Goal: Complete application form: Complete application form

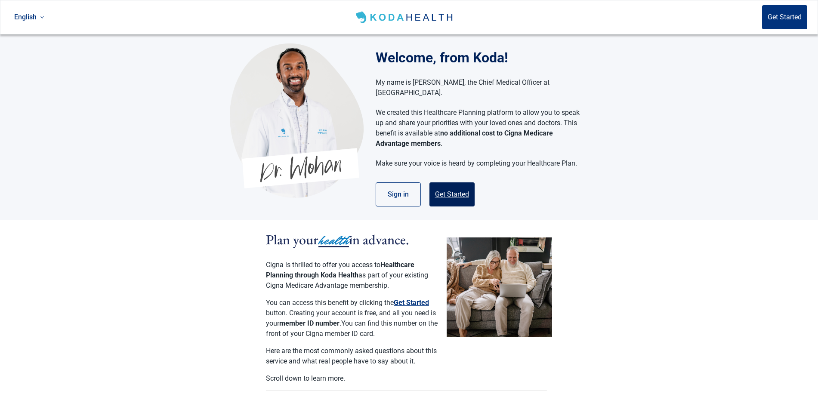
click at [456, 185] on button "Get Started" at bounding box center [451, 194] width 45 height 24
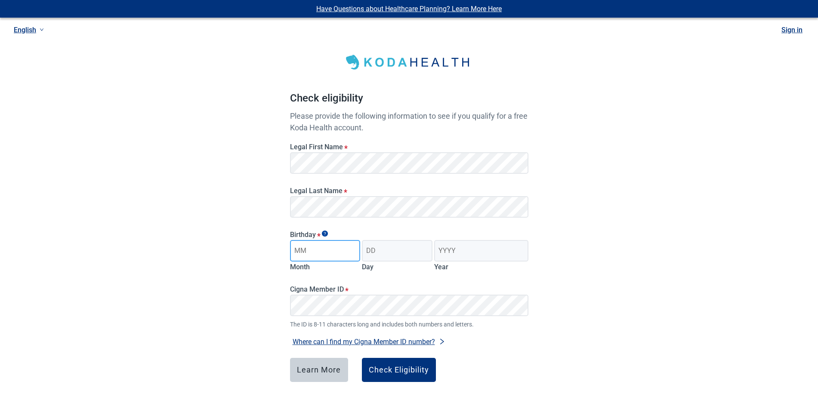
click at [327, 255] on input "Month" at bounding box center [325, 251] width 71 height 22
type input "07"
click at [383, 254] on input "Day" at bounding box center [397, 251] width 71 height 22
type input "04"
click at [449, 249] on input "Year" at bounding box center [481, 251] width 94 height 22
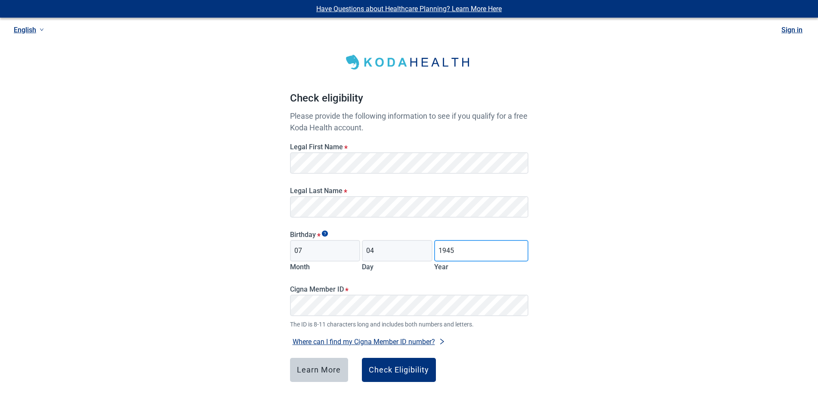
type input "1945"
click at [399, 370] on div "Check Eligibility" at bounding box center [399, 370] width 60 height 9
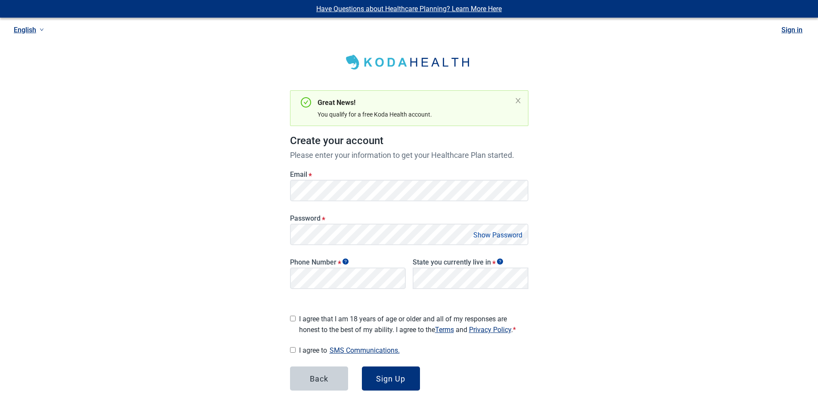
click at [292, 316] on input "I agree that I am 18 years of age or older and all of my responses are honest t…" at bounding box center [293, 319] width 6 height 6
checkbox input "true"
click at [292, 347] on input "I agree to SMS Communications." at bounding box center [293, 350] width 6 height 6
checkbox input "true"
click at [392, 376] on div "Sign Up" at bounding box center [390, 378] width 29 height 9
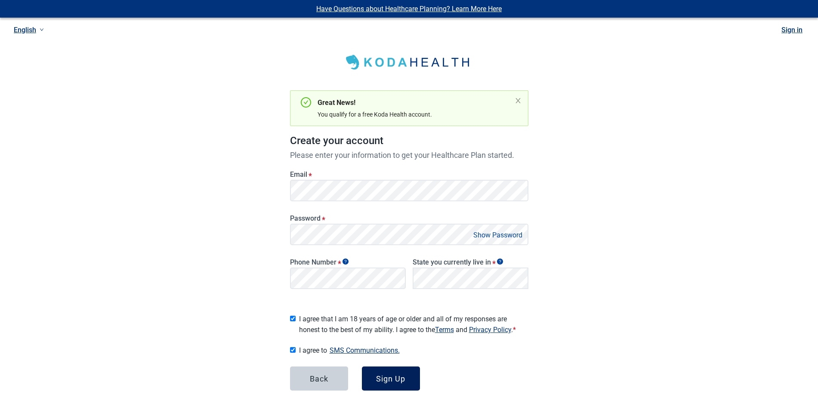
click at [395, 376] on div "Sign Up" at bounding box center [390, 378] width 29 height 9
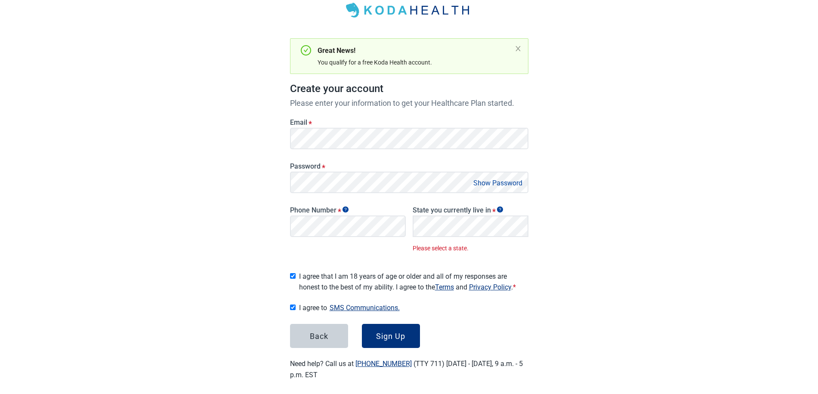
scroll to position [56, 0]
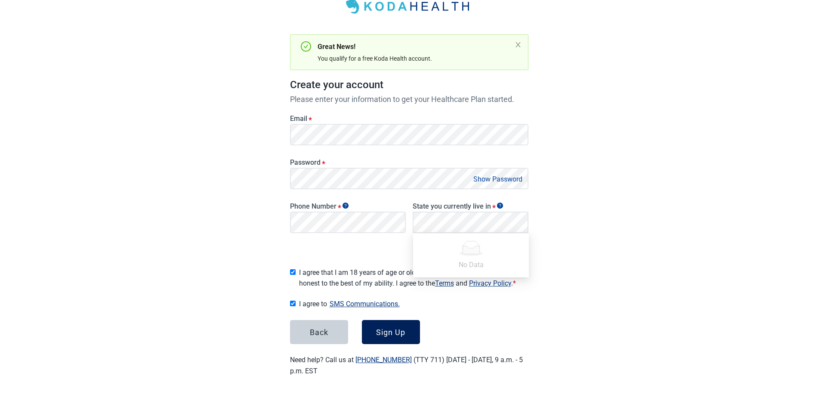
click at [403, 330] on div "Sign Up" at bounding box center [390, 332] width 29 height 9
click at [396, 330] on div "Sign Up" at bounding box center [390, 332] width 29 height 9
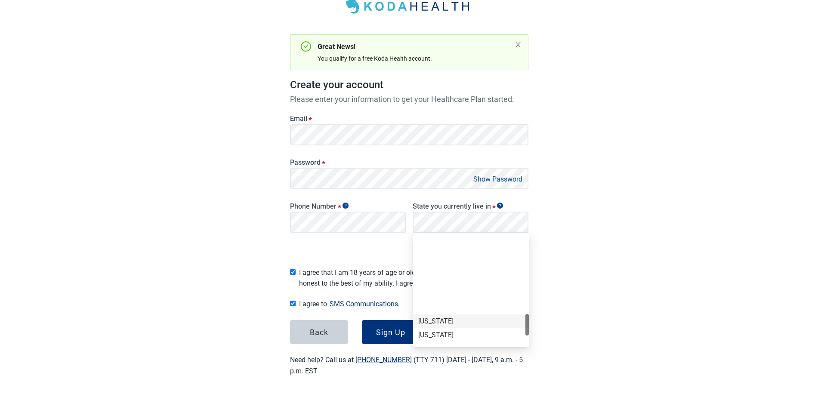
scroll to position [516, 0]
click at [434, 321] on div "[US_STATE]" at bounding box center [470, 317] width 105 height 9
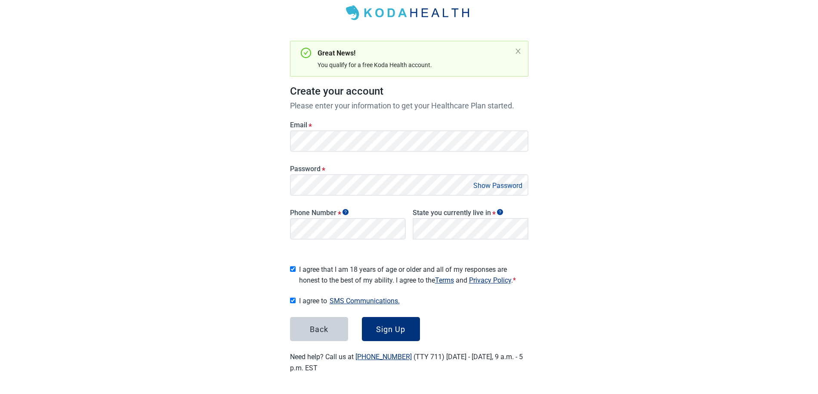
scroll to position [46, 0]
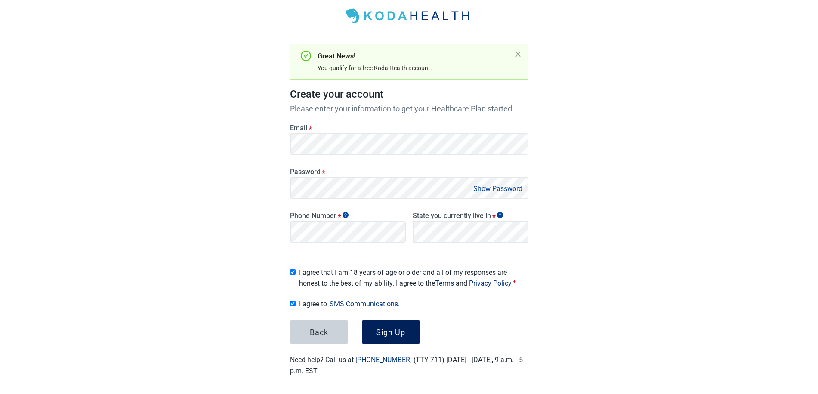
click at [389, 329] on div "Sign Up" at bounding box center [390, 332] width 29 height 9
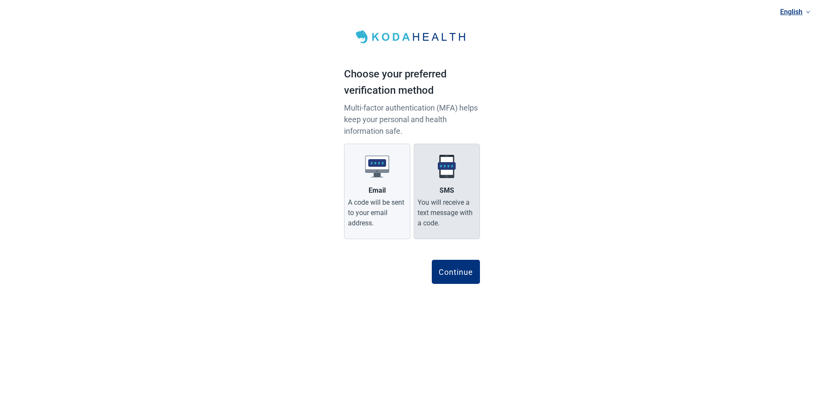
click at [449, 171] on img "Main content" at bounding box center [447, 166] width 24 height 24
click at [0, 0] on input "SMS You will receive a text message with a code." at bounding box center [0, 0] width 0 height 0
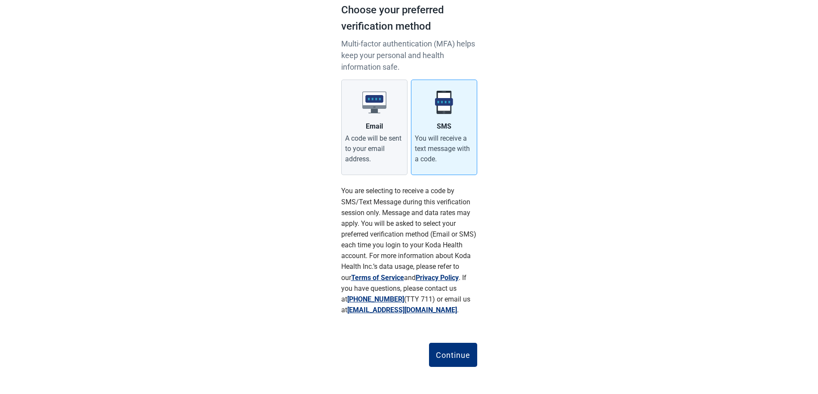
scroll to position [65, 0]
click at [449, 354] on div "Continue" at bounding box center [453, 354] width 34 height 9
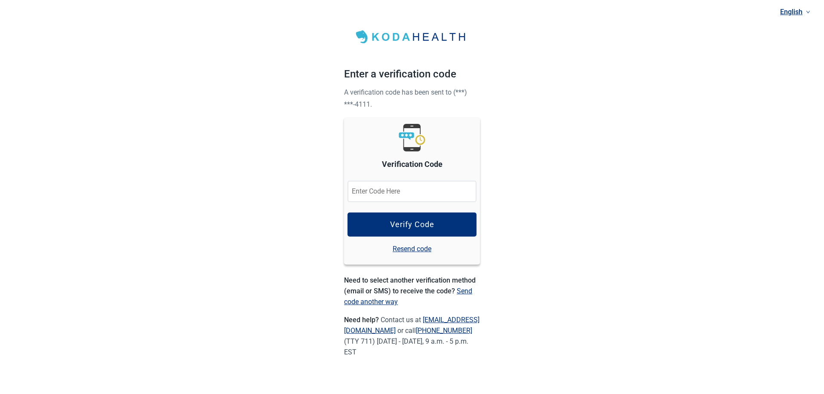
click at [435, 191] on input "Verification Code" at bounding box center [412, 192] width 129 height 22
type input "269020"
click at [428, 221] on div "Verify Code" at bounding box center [412, 224] width 44 height 9
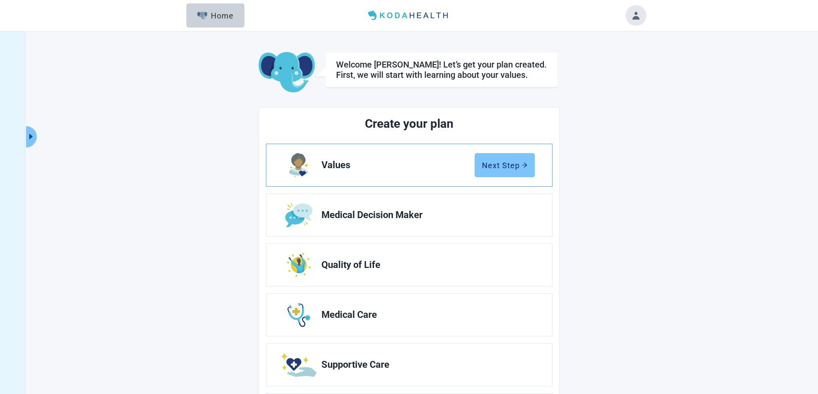
click at [505, 163] on div "Next Step" at bounding box center [505, 165] width 46 height 9
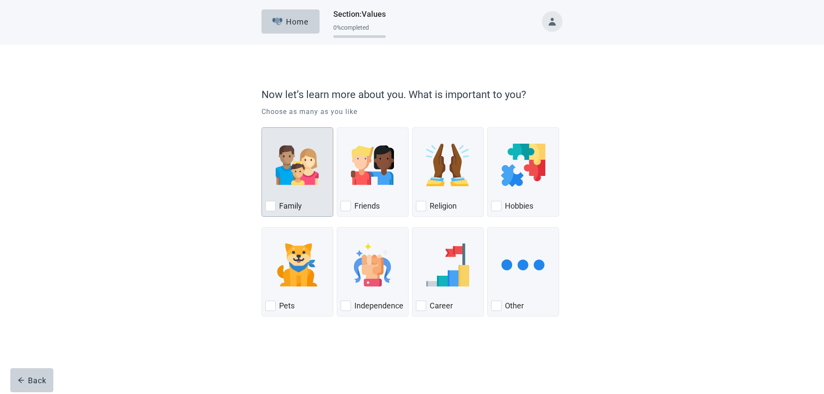
click at [299, 193] on div "Family, checkbox, not checked" at bounding box center [297, 165] width 64 height 68
click at [262, 128] on input "Family" at bounding box center [262, 127] width 0 height 0
checkbox input "true"
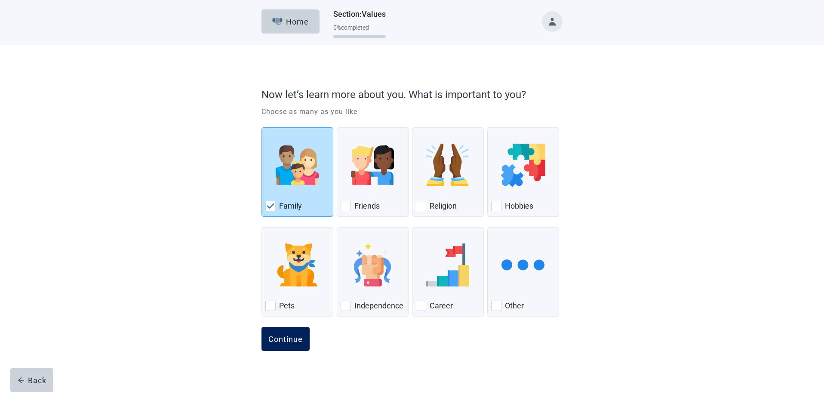
click at [290, 340] on div "Continue" at bounding box center [285, 339] width 34 height 9
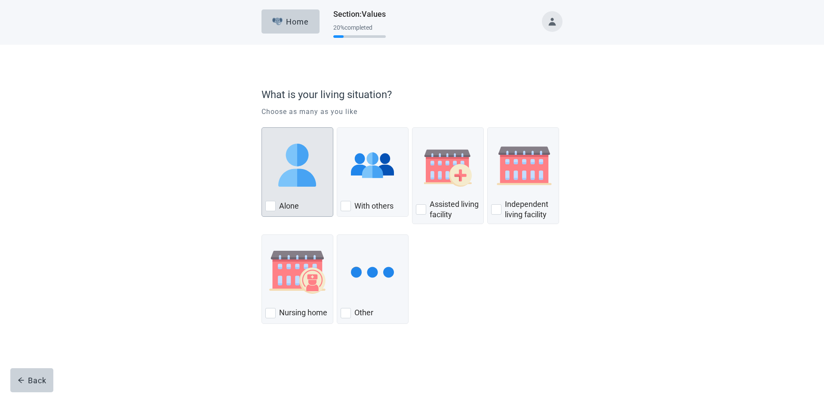
click at [272, 207] on div "Alone, checkbox, not checked" at bounding box center [270, 206] width 10 height 10
click at [262, 128] on input "Alone" at bounding box center [262, 127] width 0 height 0
checkbox input "true"
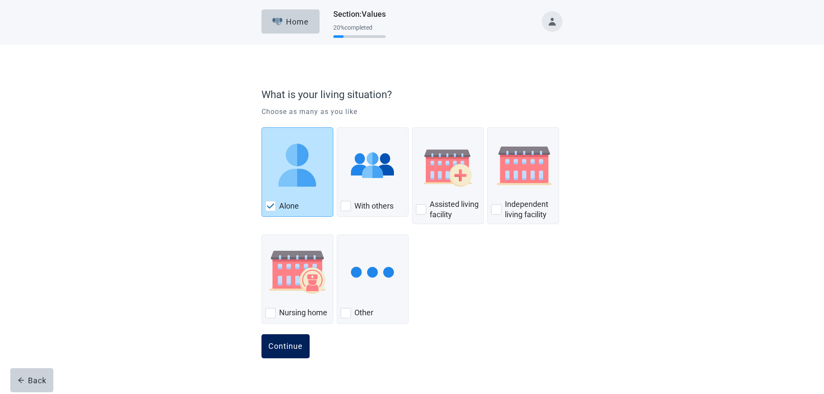
click at [284, 345] on div "Continue" at bounding box center [285, 346] width 34 height 9
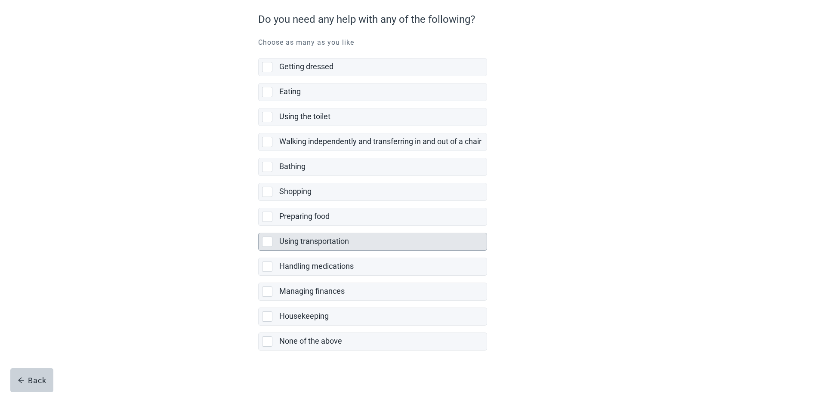
scroll to position [82, 0]
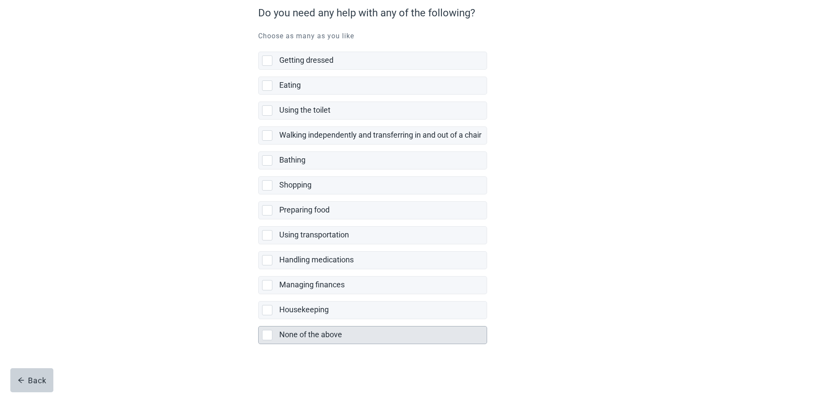
click at [267, 337] on div "None of the above, checkbox, not selected" at bounding box center [267, 335] width 10 height 10
click at [259, 320] on input "None of the above" at bounding box center [258, 319] width 0 height 0
checkbox input "true"
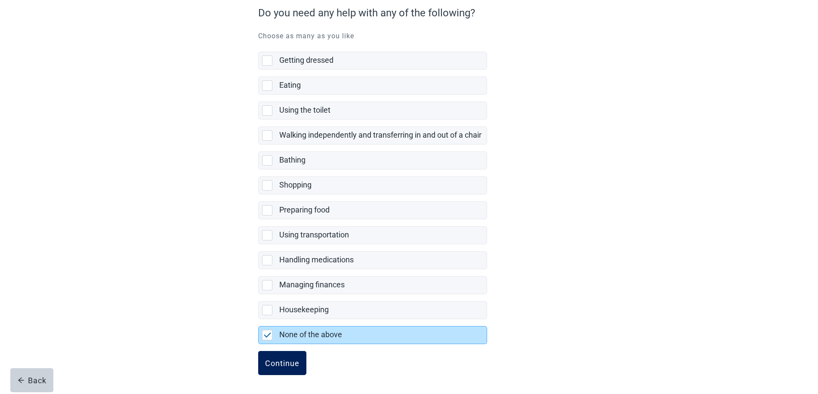
click at [286, 360] on div "Continue" at bounding box center [282, 363] width 34 height 9
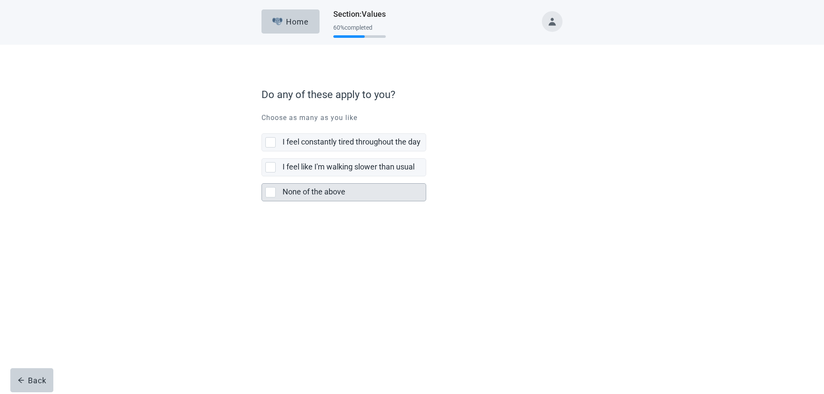
click at [272, 192] on div "None of the above, checkbox, not selected" at bounding box center [270, 192] width 10 height 10
click at [262, 177] on input "None of the above" at bounding box center [262, 176] width 0 height 0
checkbox input "true"
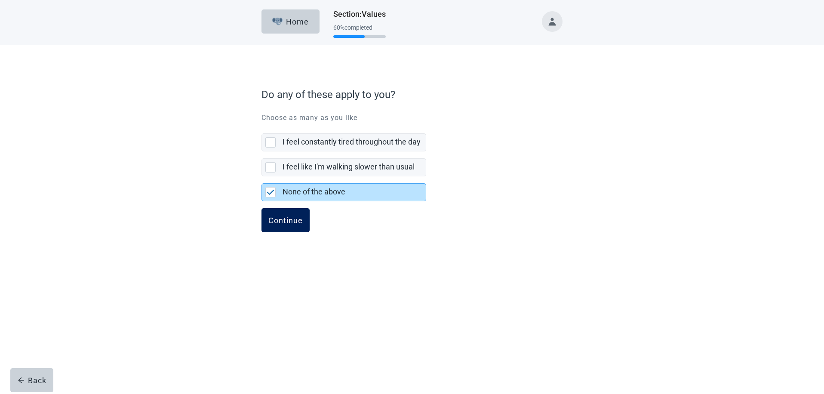
click at [284, 224] on div "Continue" at bounding box center [285, 220] width 34 height 9
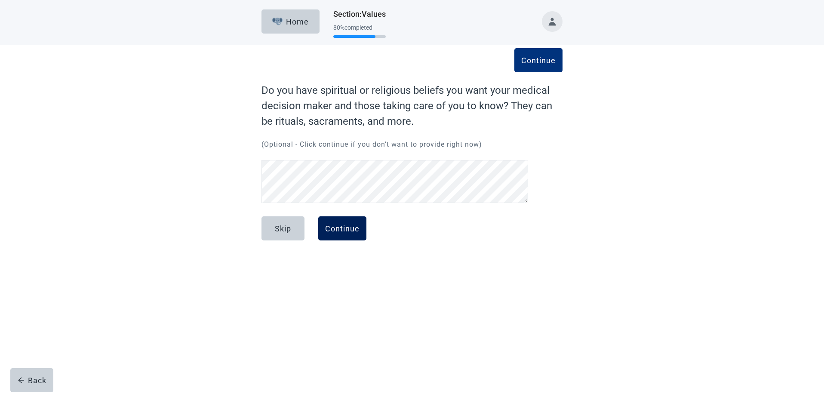
click at [353, 230] on div "Continue" at bounding box center [342, 228] width 34 height 9
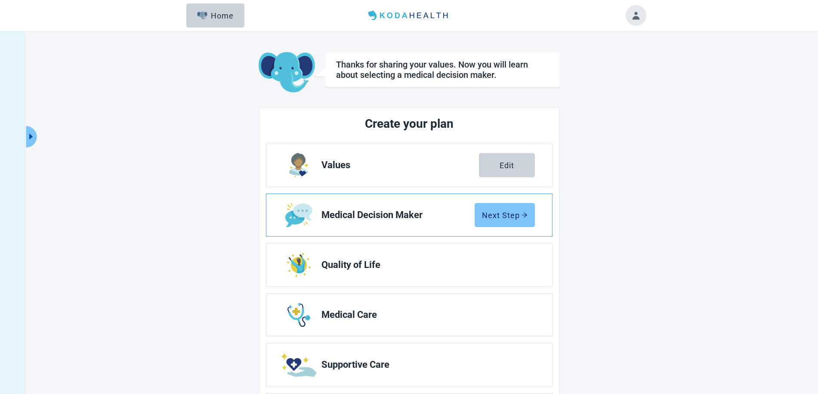
click at [506, 215] on div "Next Step" at bounding box center [505, 215] width 46 height 9
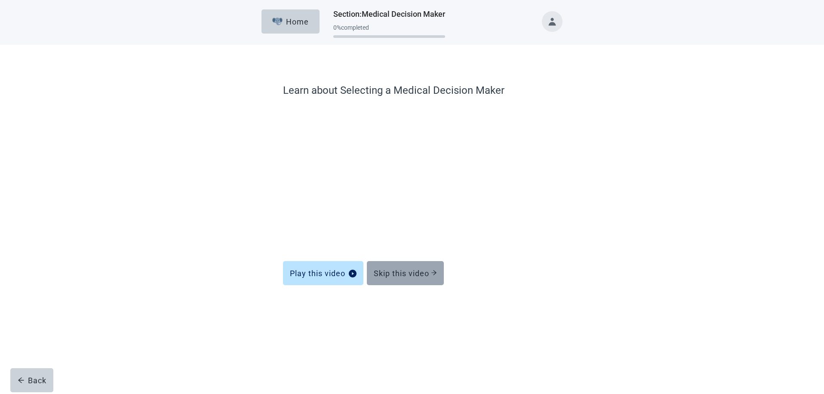
click at [410, 273] on div "Skip this video" at bounding box center [405, 273] width 63 height 9
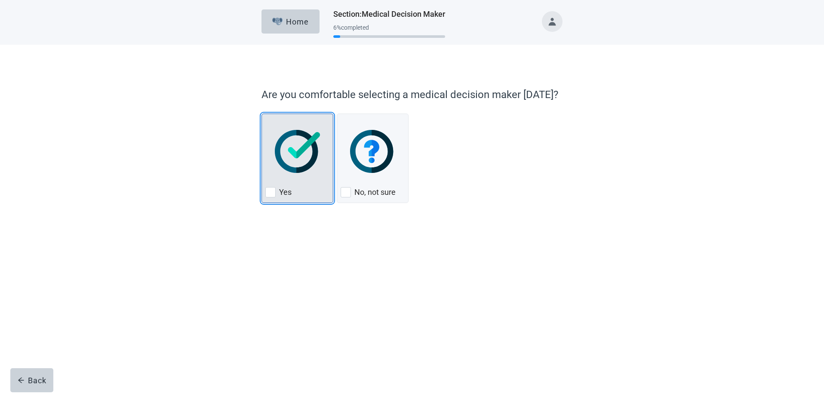
click at [270, 193] on div "Yes, checkbox, not checked" at bounding box center [270, 192] width 10 height 10
click at [262, 114] on input "Yes" at bounding box center [262, 114] width 0 height 0
checkbox input "true"
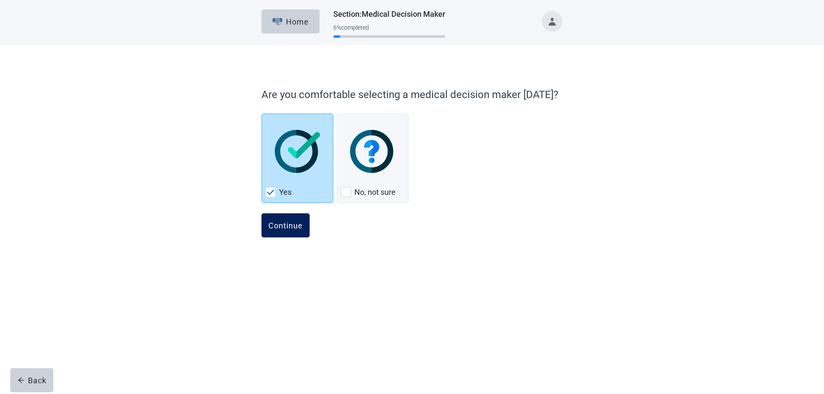
click at [278, 230] on button "Continue" at bounding box center [286, 225] width 48 height 24
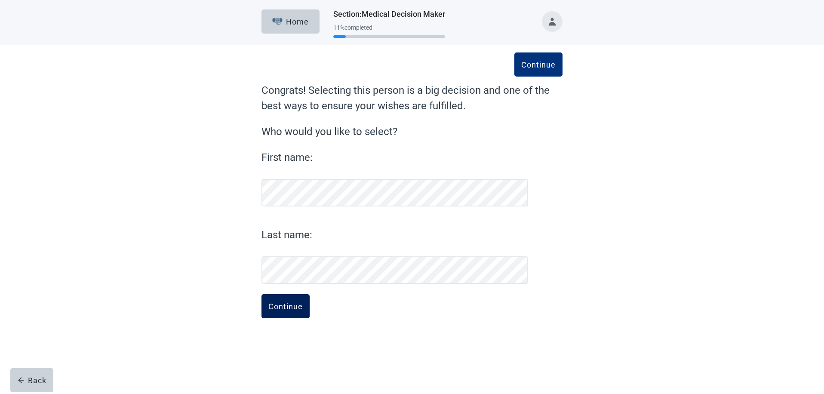
click at [287, 307] on div "Continue" at bounding box center [285, 306] width 34 height 9
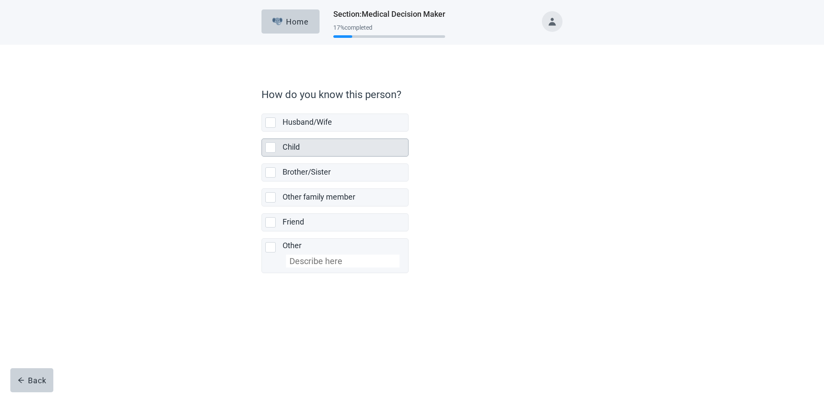
click at [272, 148] on div "Child, checkbox, not selected" at bounding box center [270, 147] width 10 height 10
click at [262, 132] on input "Child" at bounding box center [262, 132] width 0 height 0
checkbox input "true"
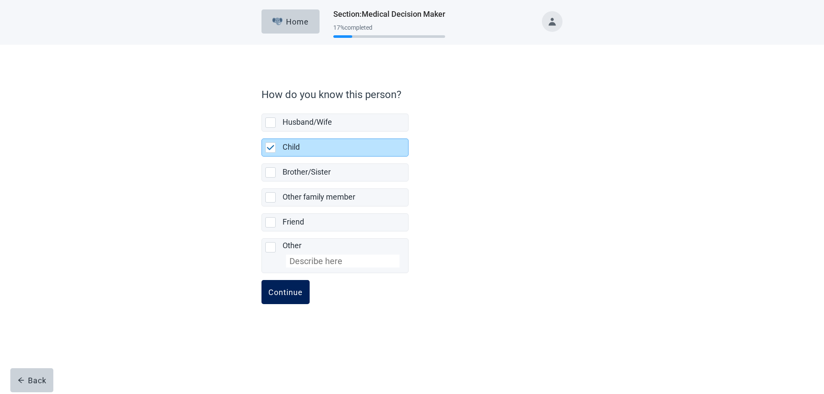
click at [275, 294] on div "Continue" at bounding box center [285, 292] width 34 height 9
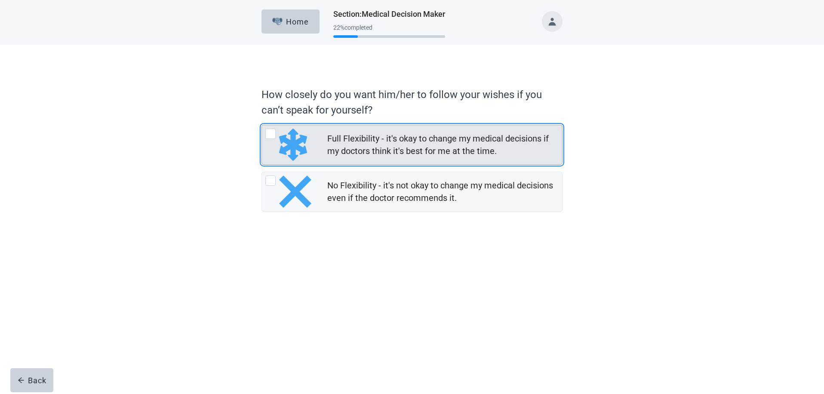
click at [272, 133] on div "Full Flexibility - it's okay to change my medical decisions if my doctors think…" at bounding box center [270, 134] width 10 height 10
click at [262, 125] on input "Full Flexibility - it's okay to change my medical decisions if my doctors think…" at bounding box center [262, 125] width 0 height 0
radio input "true"
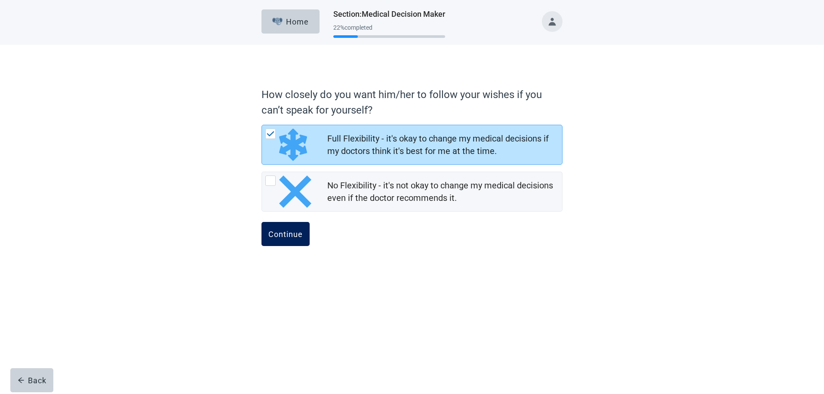
click at [291, 234] on div "Continue" at bounding box center [285, 234] width 34 height 9
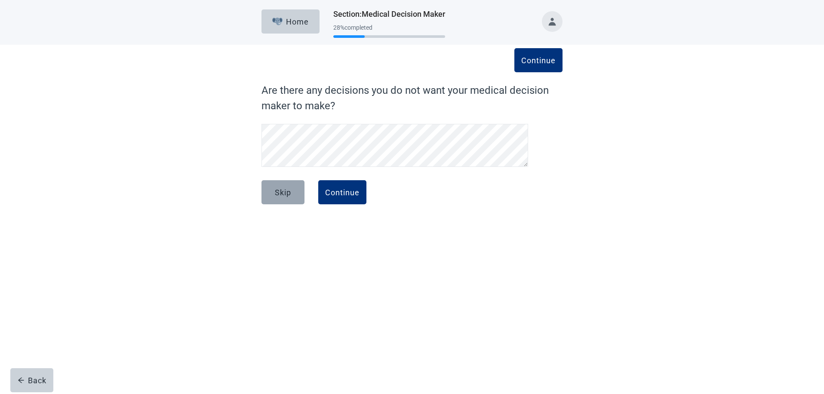
click at [281, 193] on div "Skip" at bounding box center [283, 192] width 16 height 9
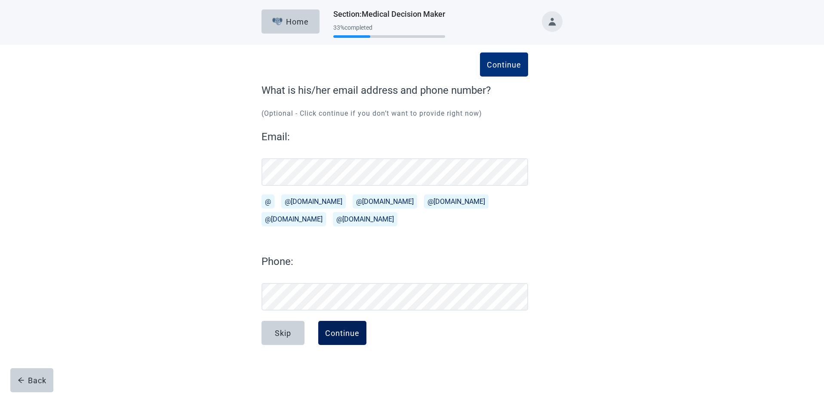
click at [340, 337] on div "Continue" at bounding box center [342, 333] width 34 height 9
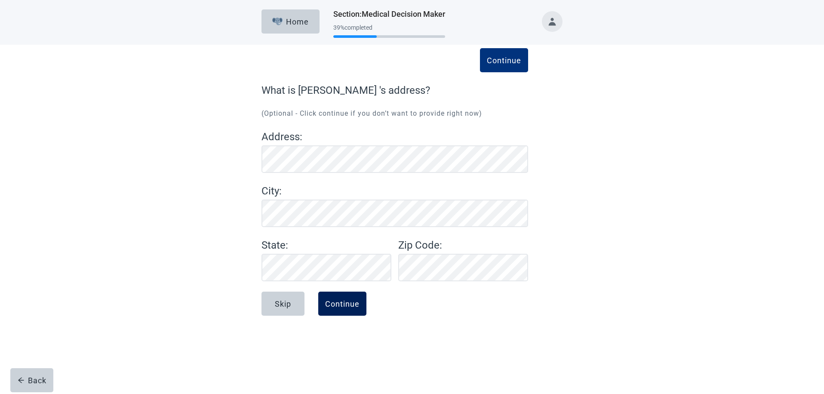
click at [340, 303] on div "Continue" at bounding box center [342, 303] width 34 height 9
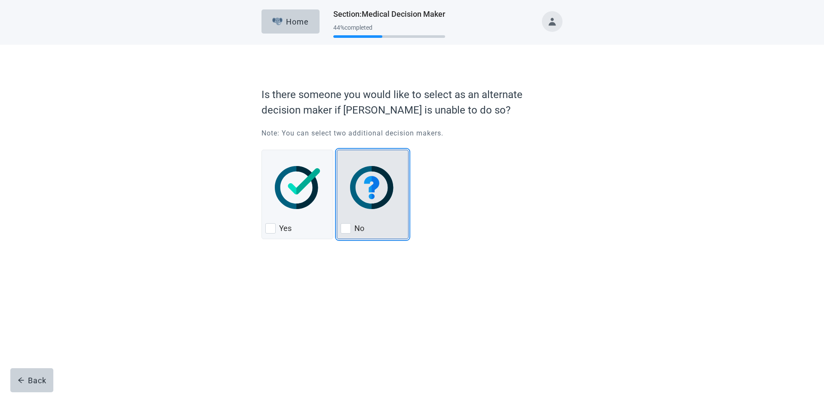
click at [349, 226] on div "No, checkbox, not checked" at bounding box center [346, 228] width 10 height 10
click at [337, 150] on input "No" at bounding box center [337, 150] width 0 height 0
checkbox input "true"
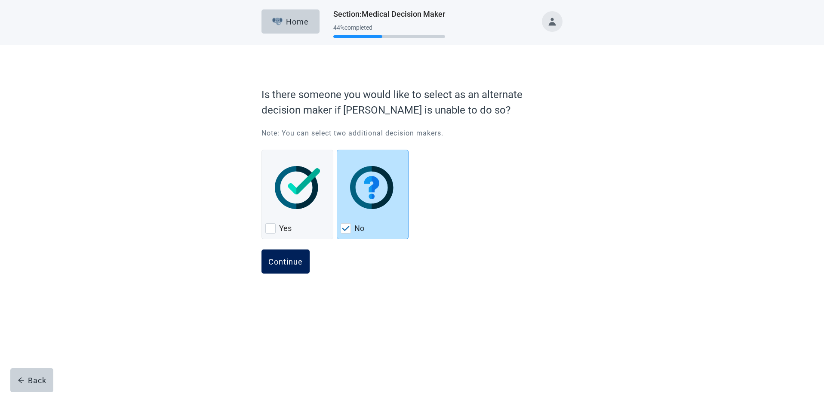
click at [298, 265] on div "Continue" at bounding box center [285, 261] width 34 height 9
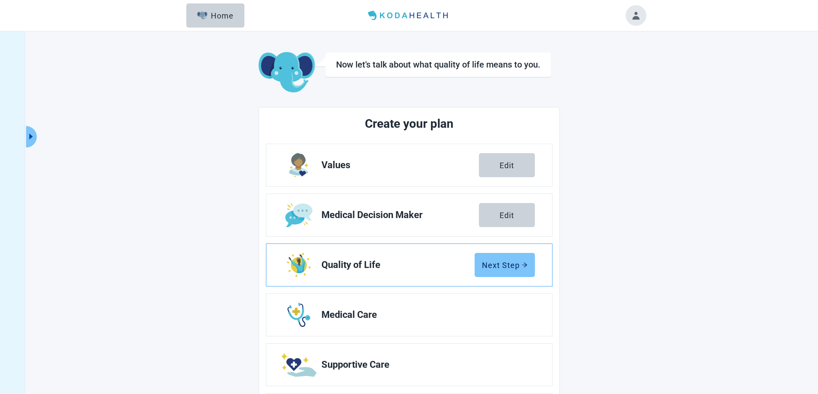
click at [510, 267] on div "Next Step" at bounding box center [505, 265] width 46 height 9
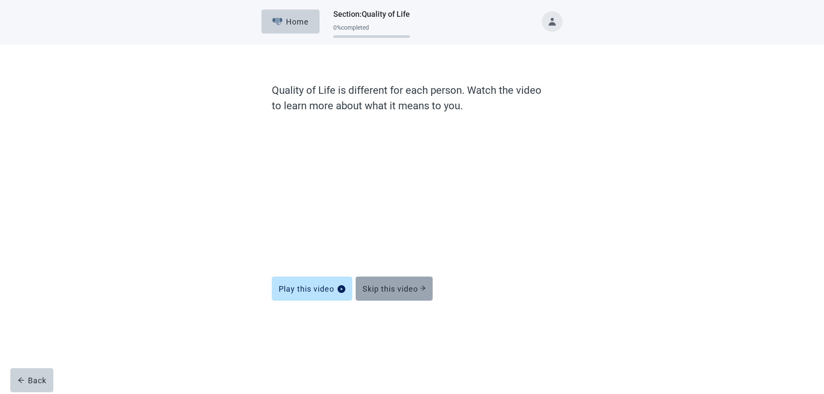
click at [397, 292] on div "Skip this video" at bounding box center [394, 288] width 63 height 9
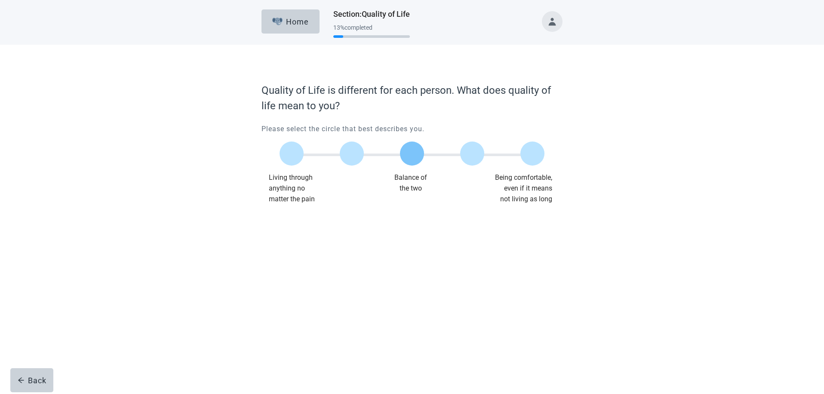
click at [408, 156] on label "Main content" at bounding box center [412, 154] width 24 height 24
click at [412, 154] on input "Quality of life scale: 50 out of 100. Balance of the two" at bounding box center [412, 154] width 0 height 0
click at [285, 220] on div "Continue" at bounding box center [285, 222] width 34 height 9
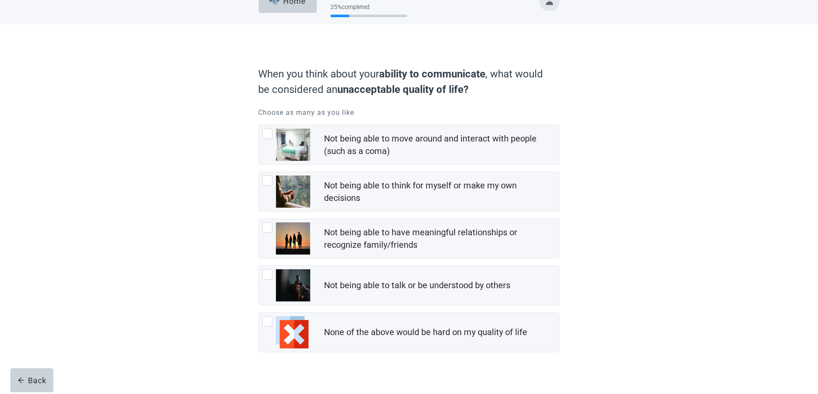
scroll to position [32, 0]
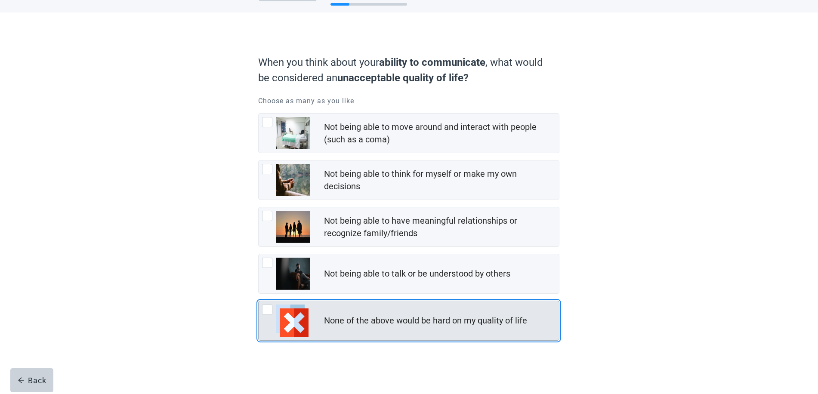
click at [268, 312] on div "None of the above would be hard on my quality of life, checkbox, not checked" at bounding box center [267, 310] width 10 height 10
click at [259, 301] on input "None of the above would be hard on my quality of life" at bounding box center [258, 301] width 0 height 0
checkbox input "true"
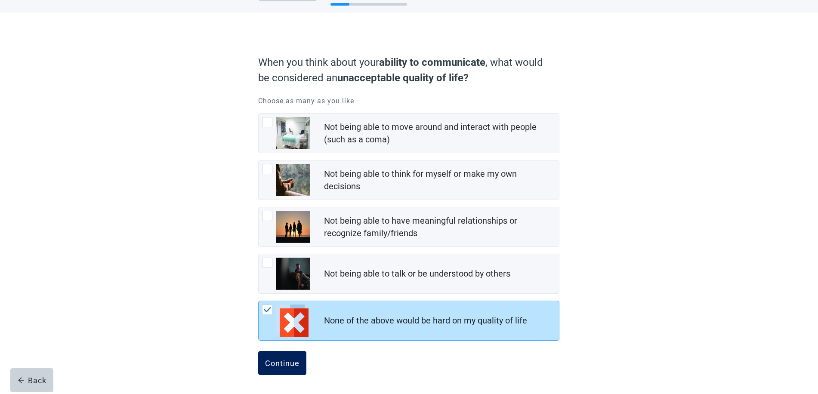
click at [272, 364] on div "Continue" at bounding box center [282, 363] width 34 height 9
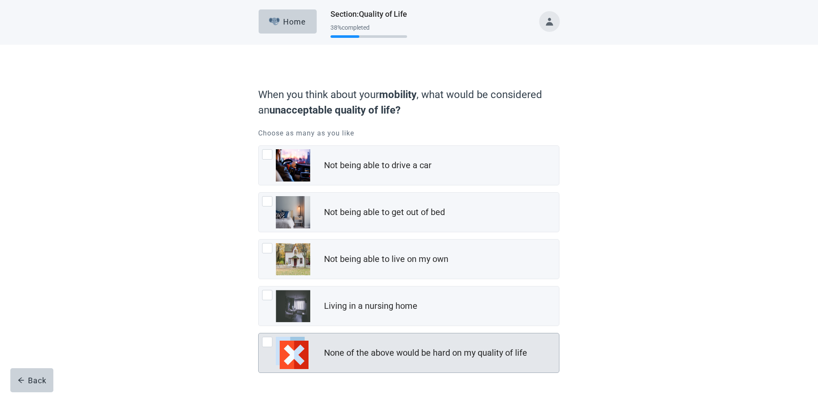
click at [265, 343] on div "None of the above would be hard on my quality of life, checkbox, not checked" at bounding box center [267, 342] width 10 height 10
click at [259, 333] on input "None of the above would be hard on my quality of life" at bounding box center [258, 333] width 0 height 0
checkbox input "true"
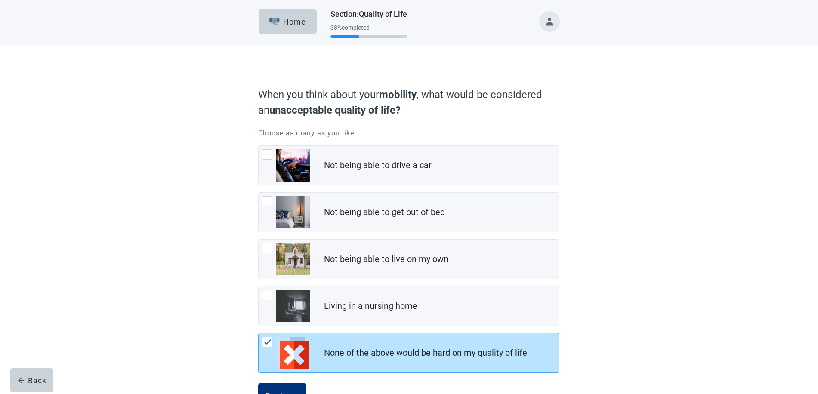
scroll to position [32, 0]
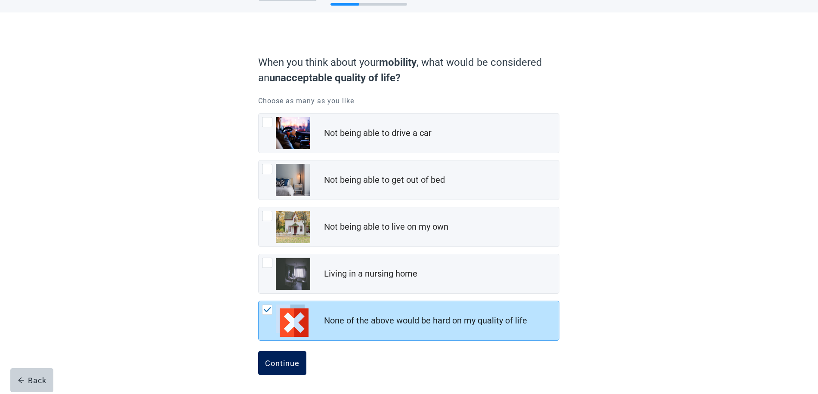
click at [273, 360] on div "Continue" at bounding box center [282, 363] width 34 height 9
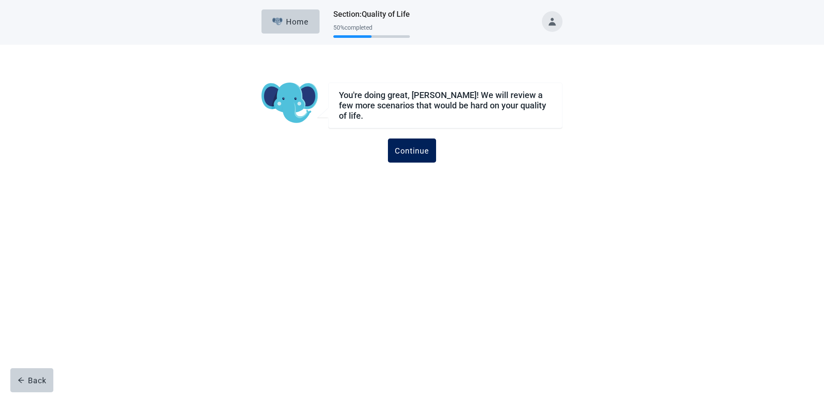
click at [417, 149] on div "Continue" at bounding box center [412, 150] width 34 height 9
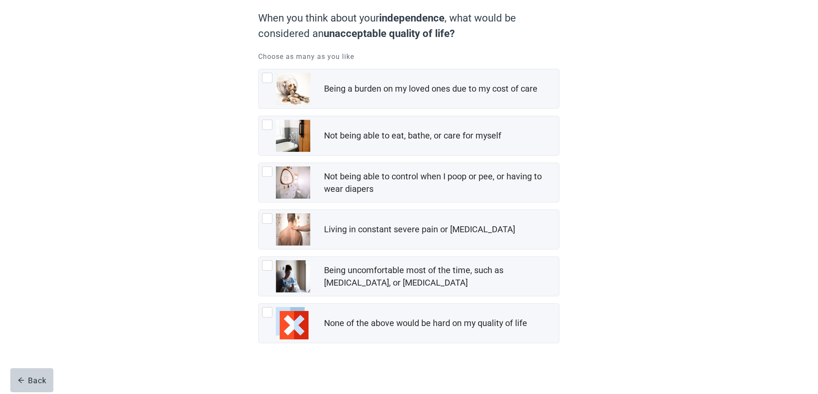
scroll to position [79, 0]
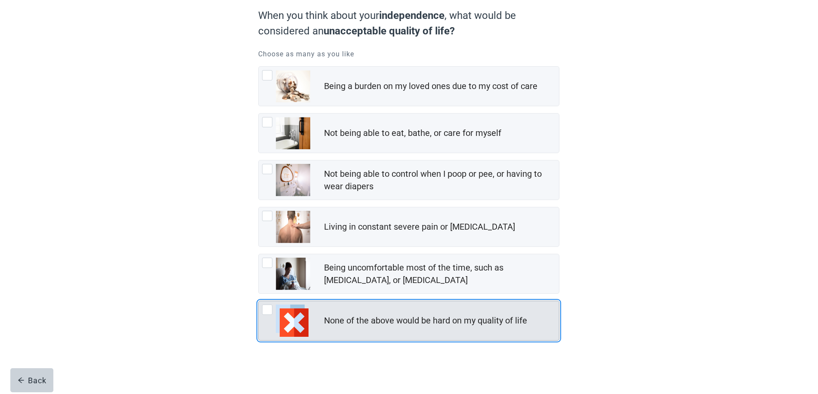
click at [268, 312] on div "None of the above would be hard on my quality of life, checkbox, not checked" at bounding box center [267, 310] width 10 height 10
click at [259, 301] on input "None of the above would be hard on my quality of life" at bounding box center [258, 301] width 0 height 0
checkbox input "true"
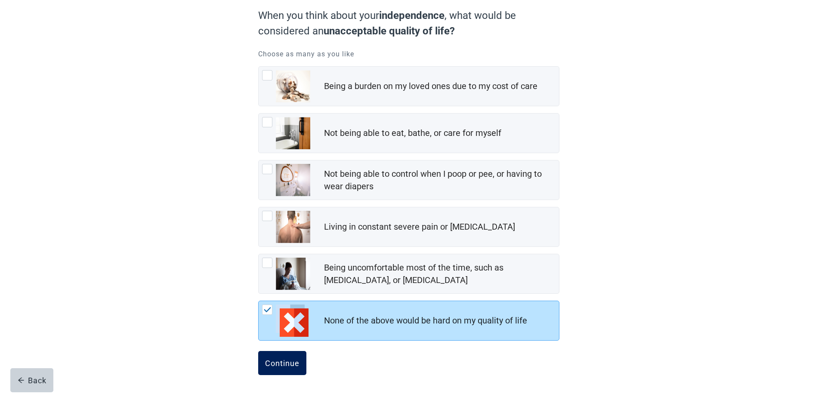
click at [275, 364] on div "Continue" at bounding box center [282, 363] width 34 height 9
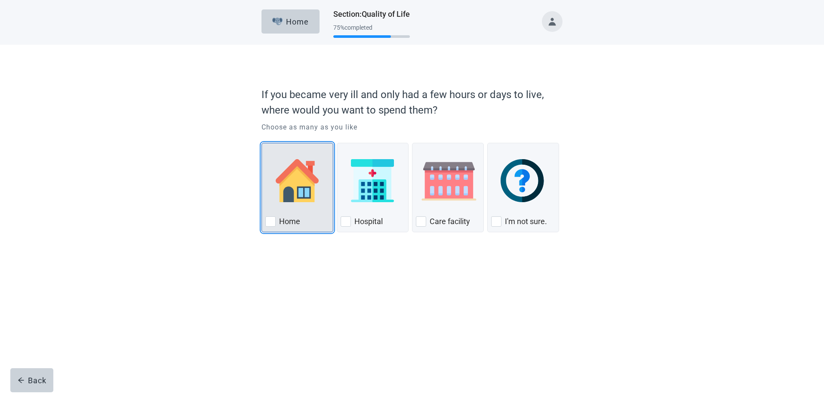
click at [272, 223] on div "Home, checkbox, not checked" at bounding box center [270, 221] width 10 height 10
click at [262, 143] on input "Home" at bounding box center [262, 143] width 0 height 0
checkbox input "true"
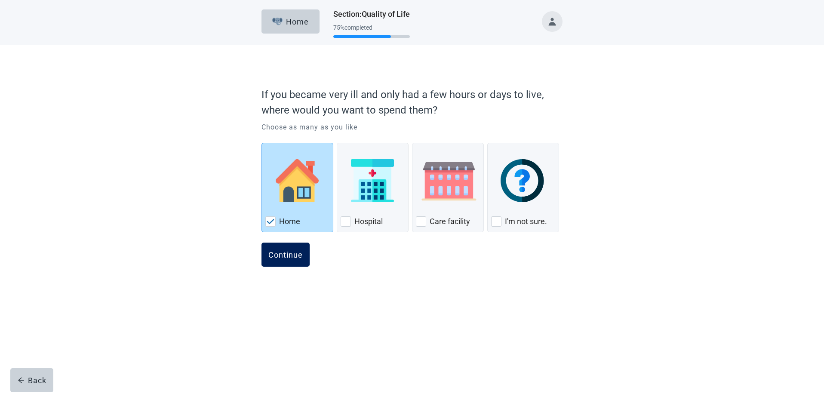
click at [284, 255] on div "Continue" at bounding box center [285, 254] width 34 height 9
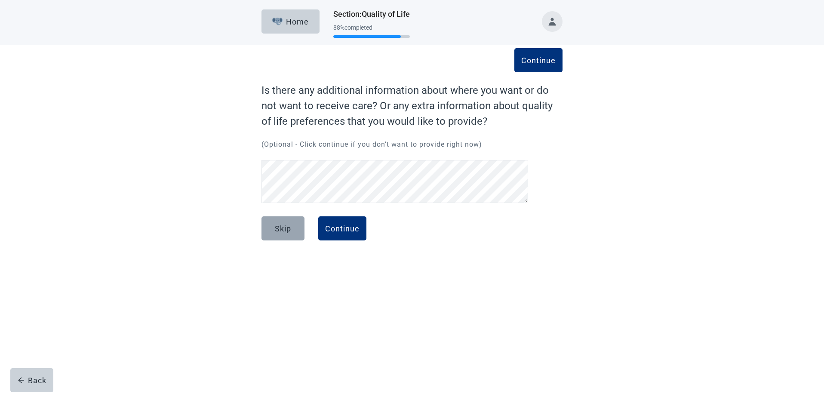
click at [277, 229] on div "Skip" at bounding box center [283, 228] width 16 height 9
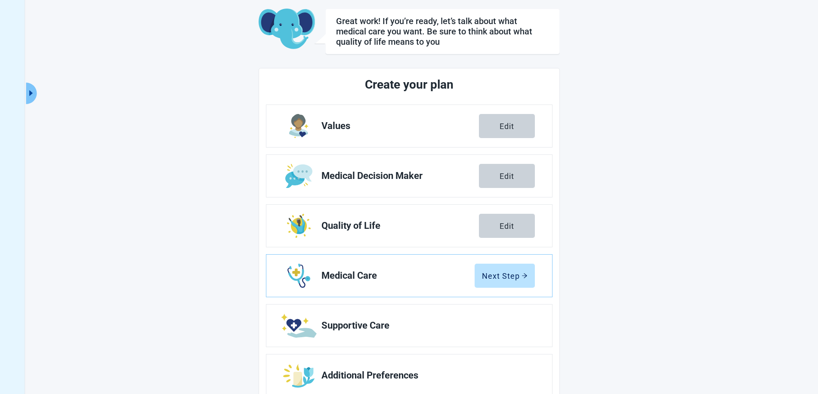
scroll to position [68, 0]
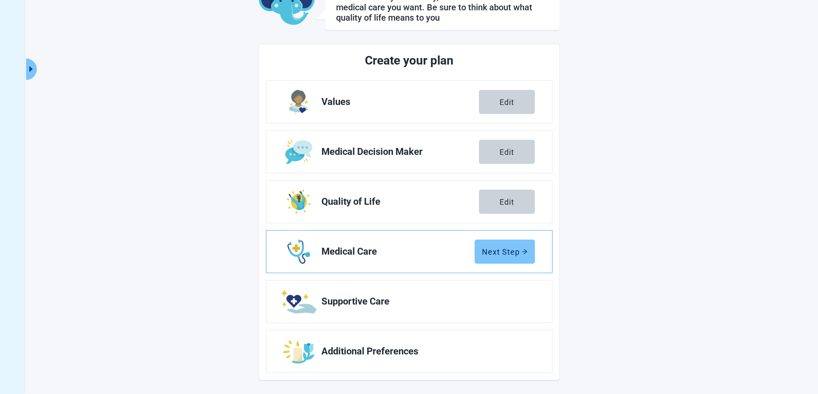
click at [512, 253] on div "Next Step" at bounding box center [505, 251] width 46 height 9
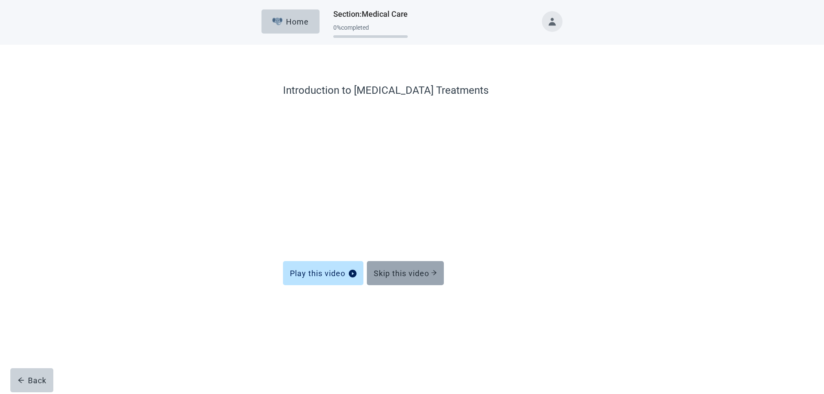
click at [403, 275] on div "Skip this video" at bounding box center [405, 273] width 63 height 9
click at [414, 274] on div "Skip this video" at bounding box center [405, 273] width 63 height 9
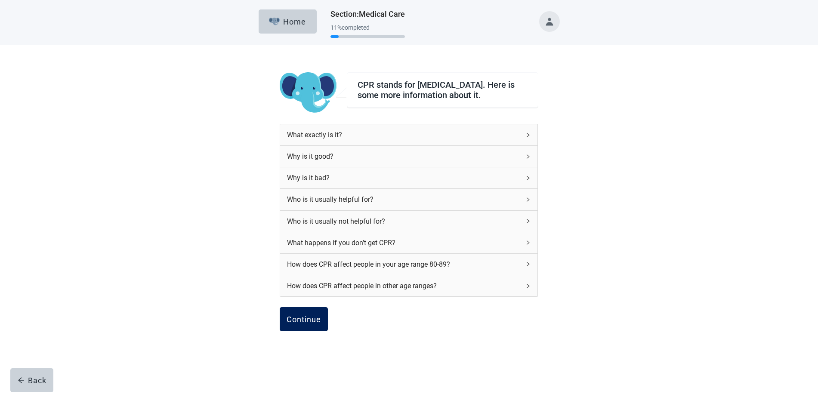
click at [303, 323] on div "Continue" at bounding box center [304, 319] width 34 height 9
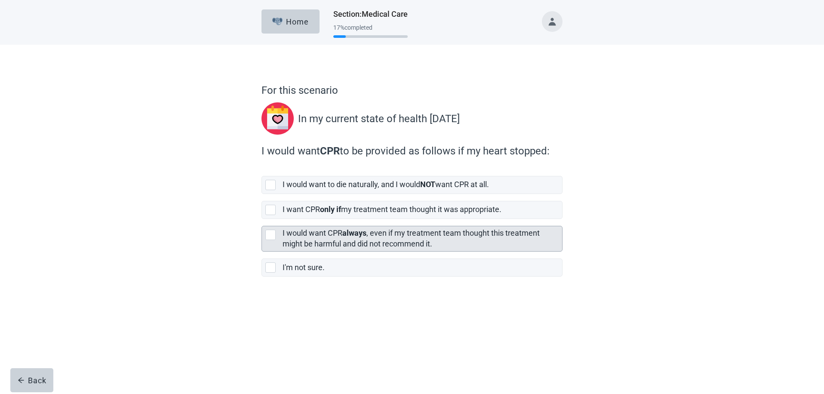
click at [275, 235] on div "[object Object], checkbox, not selected" at bounding box center [270, 235] width 10 height 10
click at [262, 219] on input "I would want CPR always , even if my treatment team thought this treatment migh…" at bounding box center [262, 219] width 0 height 0
checkbox input "true"
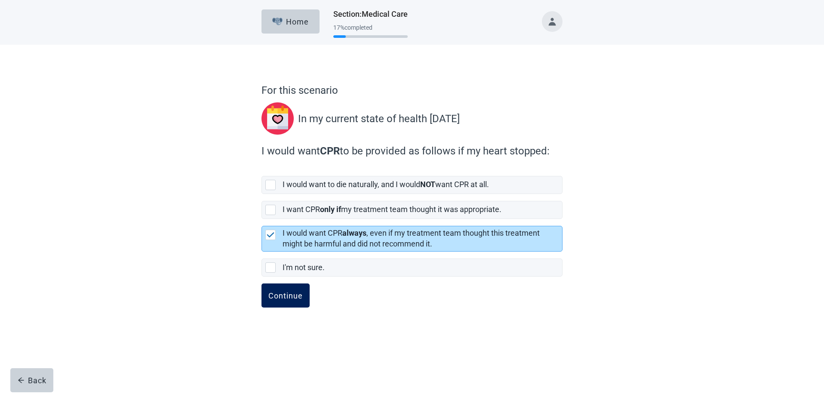
click at [290, 299] on div "Continue" at bounding box center [285, 295] width 34 height 9
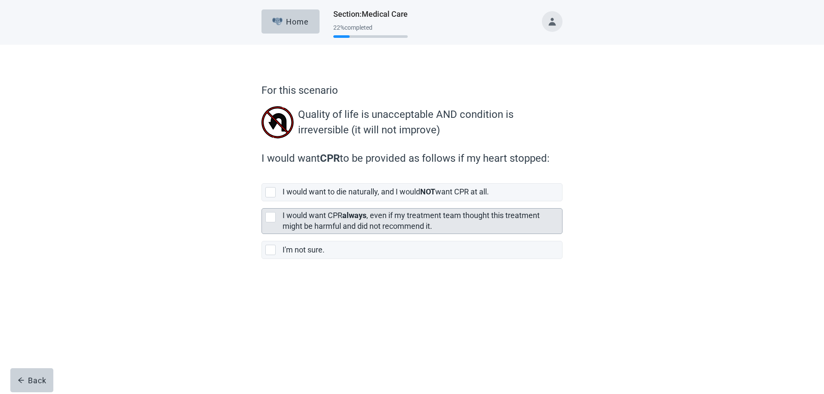
click at [272, 216] on div "[object Object], checkbox, not selected" at bounding box center [270, 217] width 10 height 10
click at [262, 202] on input "I would want CPR always , even if my treatment team thought this treatment migh…" at bounding box center [262, 201] width 0 height 0
checkbox input "true"
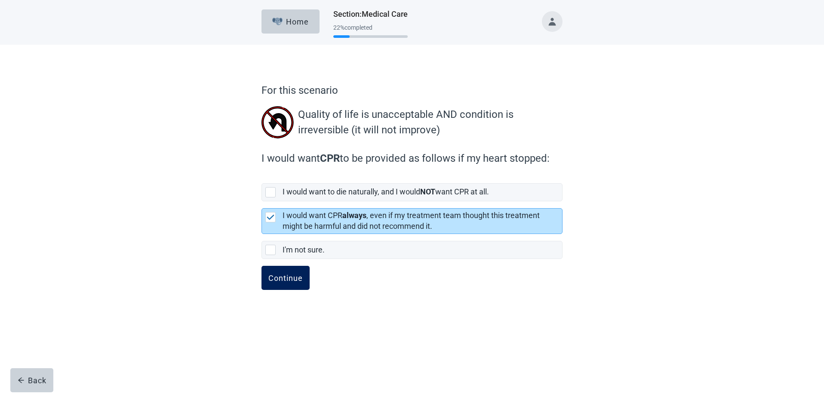
click at [273, 272] on button "Continue" at bounding box center [286, 278] width 48 height 24
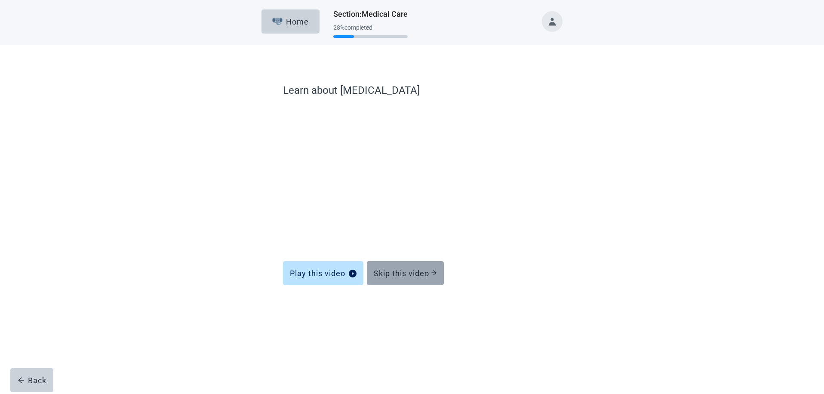
click at [417, 271] on div "Skip this video" at bounding box center [405, 273] width 63 height 9
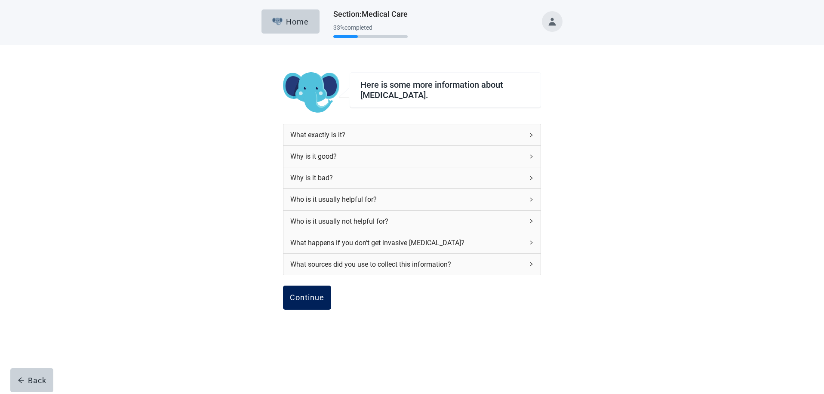
click at [319, 295] on div "Continue" at bounding box center [307, 297] width 34 height 9
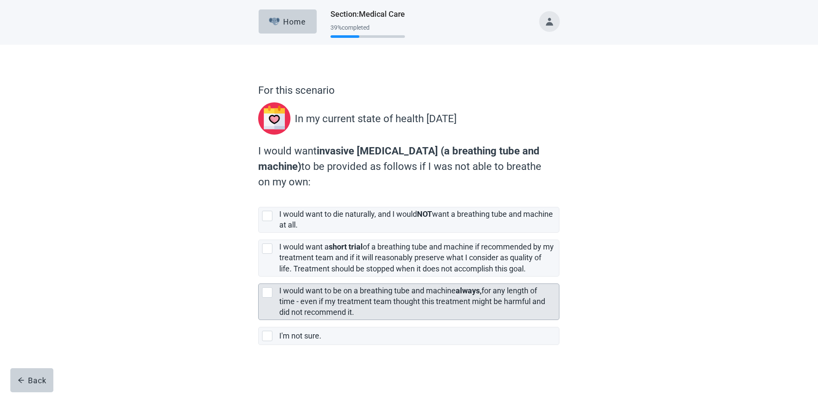
click at [267, 292] on div "[object Object], checkbox, not selected" at bounding box center [267, 292] width 10 height 10
click at [259, 277] on input "I would want to be on a breathing tube and machine always, for any length of ti…" at bounding box center [258, 277] width 0 height 0
checkbox input "true"
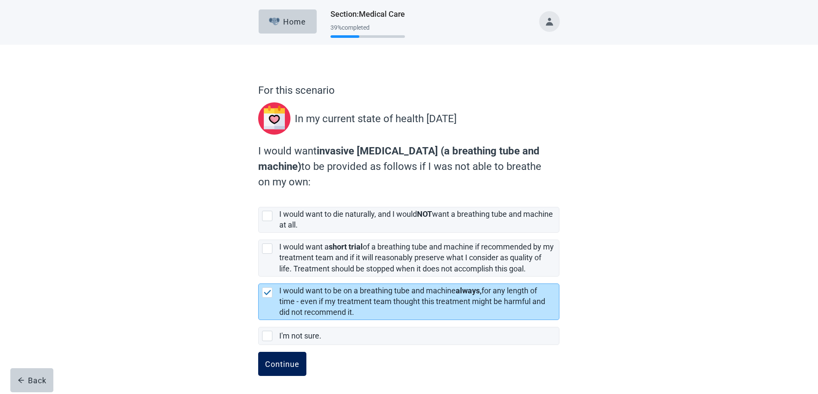
click at [278, 361] on div "Continue" at bounding box center [282, 364] width 34 height 9
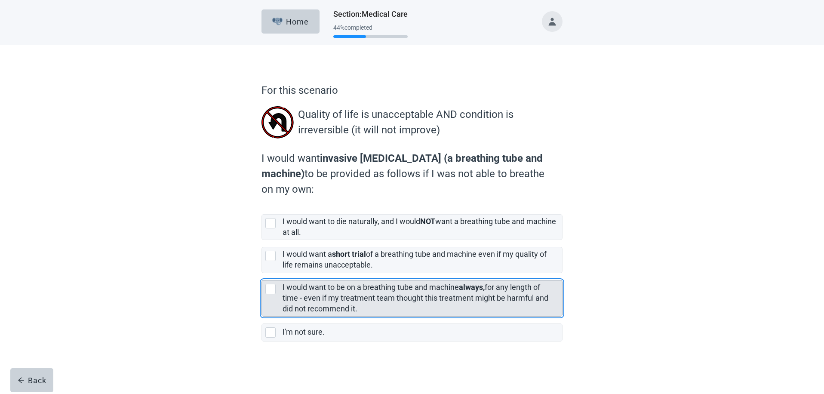
click at [274, 290] on div "[object Object], checkbox, not selected" at bounding box center [270, 289] width 10 height 10
click at [262, 274] on input "I would want to be on a breathing tube and machine always, for any length of ti…" at bounding box center [262, 273] width 0 height 0
checkbox input "true"
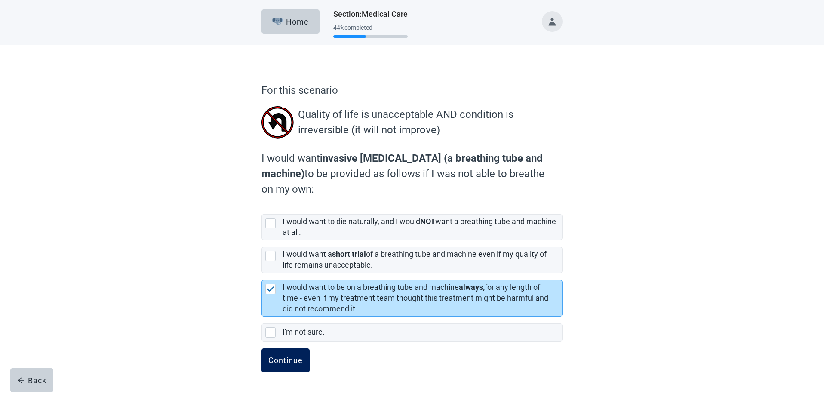
click at [278, 360] on div "Continue" at bounding box center [285, 360] width 34 height 9
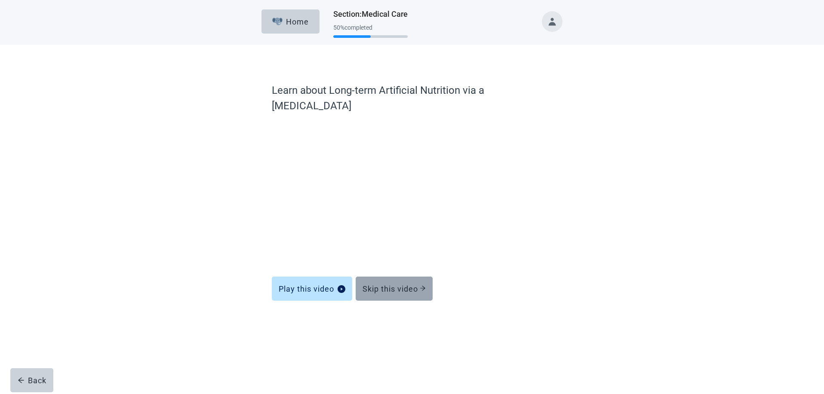
click at [403, 284] on div "Skip this video" at bounding box center [394, 288] width 63 height 9
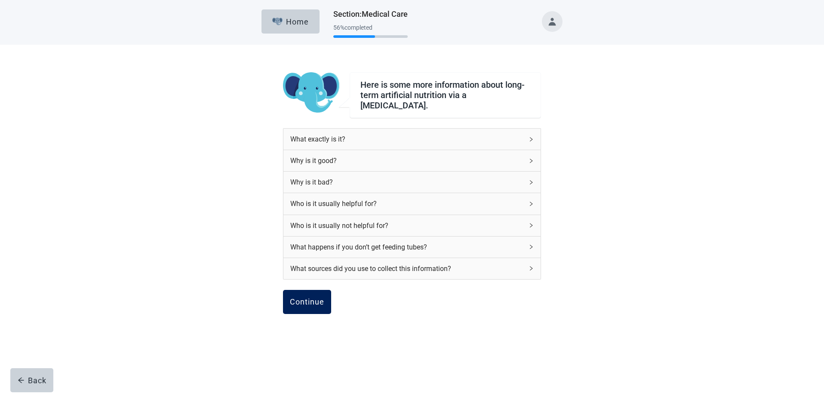
click at [310, 298] on div "Continue" at bounding box center [307, 302] width 34 height 9
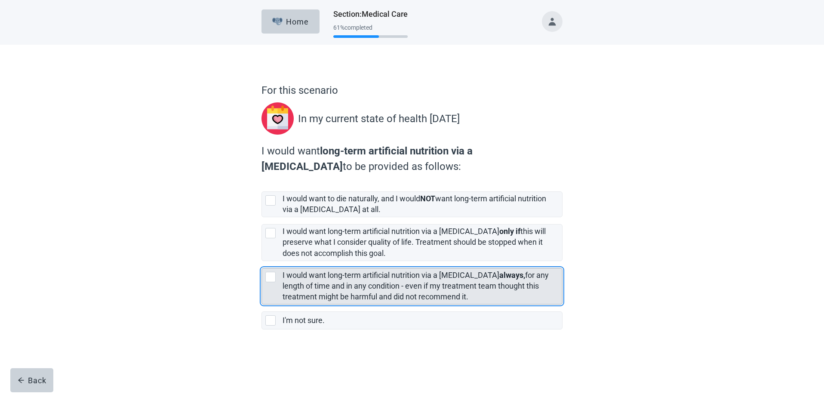
click at [270, 276] on div "[object Object], checkbox, not selected" at bounding box center [270, 277] width 10 height 10
click at [262, 262] on input "I would want long-term artificial nutrition via a [MEDICAL_DATA] always, for an…" at bounding box center [262, 261] width 0 height 0
checkbox input "true"
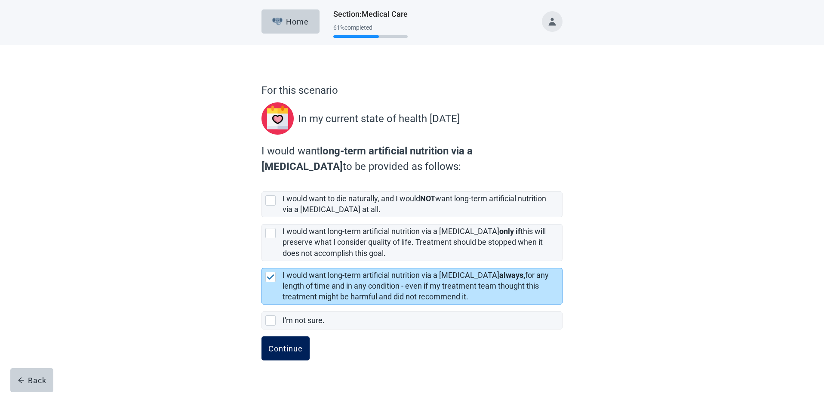
click at [277, 348] on div "Continue" at bounding box center [285, 348] width 34 height 9
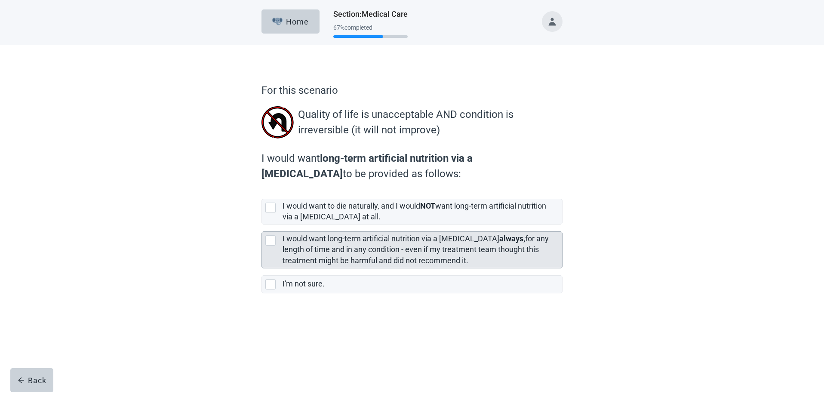
click at [272, 241] on div "[object Object], checkbox, not selected" at bounding box center [270, 240] width 10 height 10
click at [262, 225] on input "I would want long-term artificial nutrition via a [MEDICAL_DATA] always, for an…" at bounding box center [262, 225] width 0 height 0
checkbox input "true"
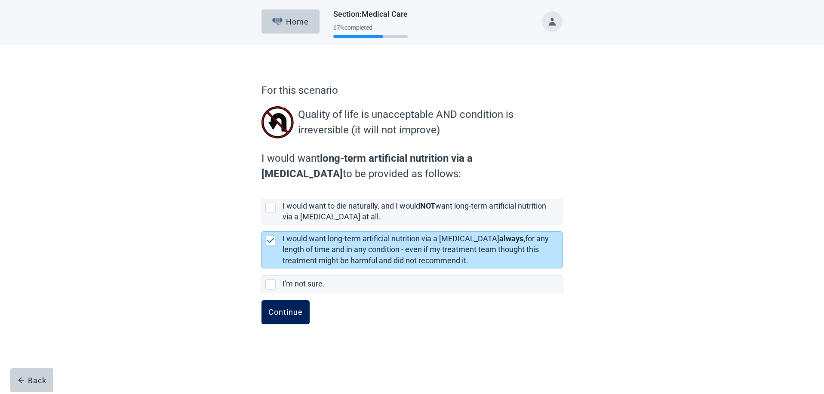
click at [288, 315] on div "Continue" at bounding box center [285, 312] width 34 height 9
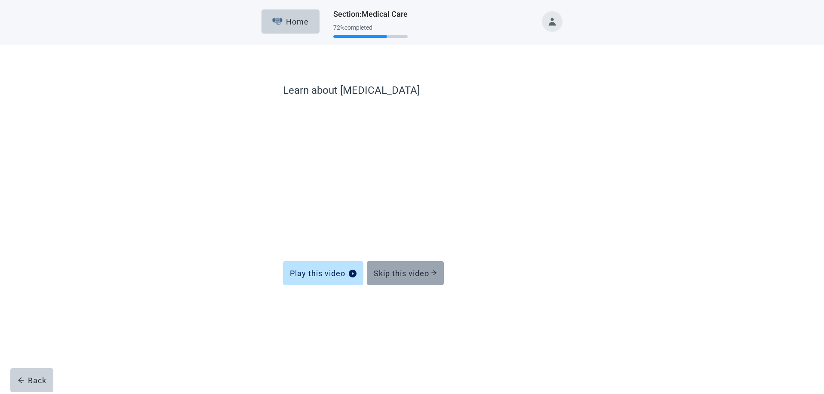
click at [404, 276] on div "Skip this video" at bounding box center [405, 273] width 63 height 9
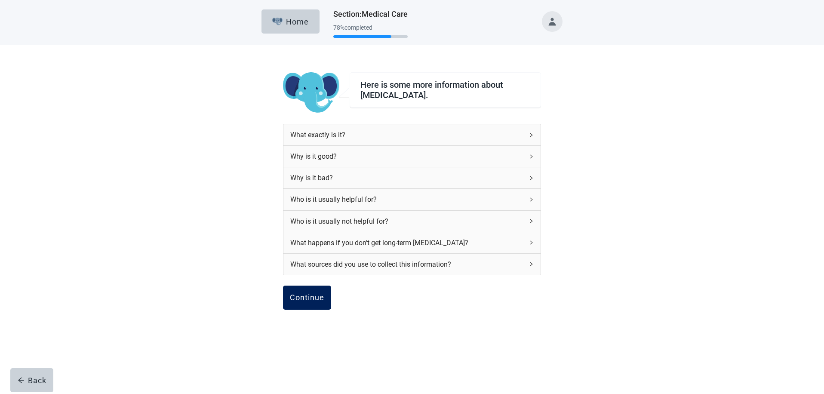
click at [313, 302] on div "Continue" at bounding box center [307, 297] width 34 height 9
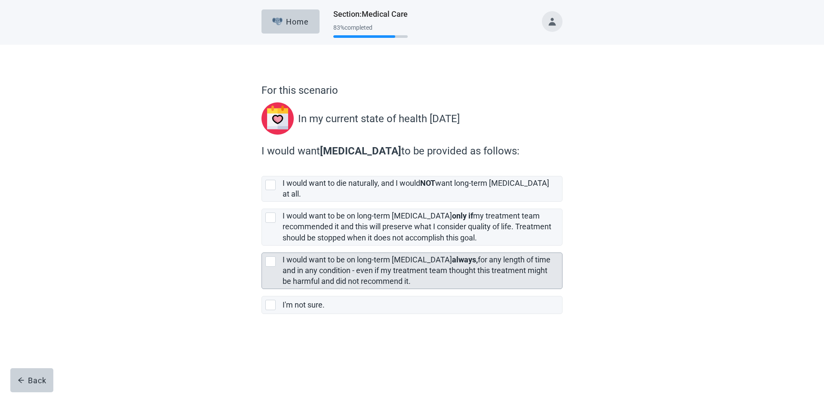
click at [273, 256] on div "[object Object], checkbox, not selected" at bounding box center [270, 261] width 10 height 10
click at [262, 246] on input "I would want to be on long-term [MEDICAL_DATA] always, for any length of time a…" at bounding box center [262, 246] width 0 height 0
checkbox input "true"
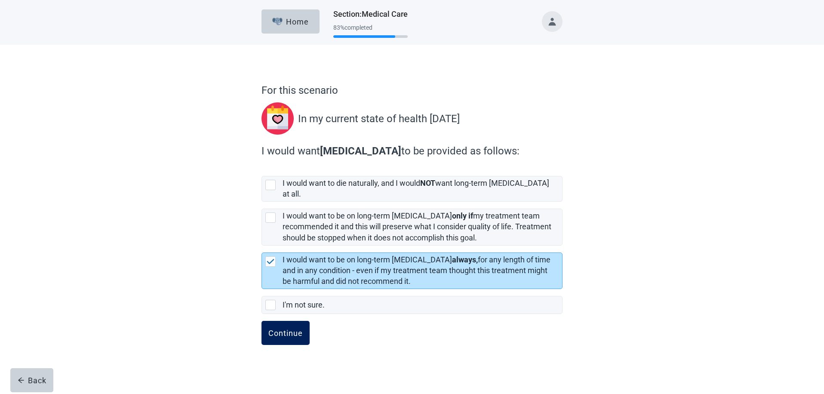
click at [292, 329] on div "Continue" at bounding box center [285, 333] width 34 height 9
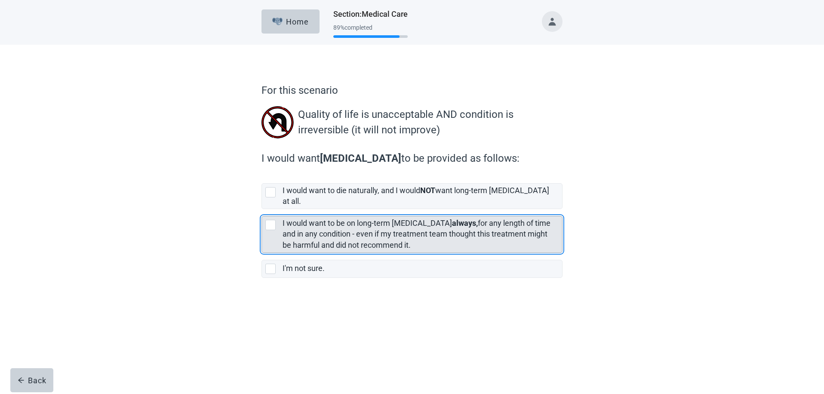
click at [272, 220] on div "[object Object], checkbox, not selected" at bounding box center [270, 225] width 10 height 10
click at [262, 210] on input "I would want to be on long-term [MEDICAL_DATA] always, for any length of time a…" at bounding box center [262, 209] width 0 height 0
checkbox input "true"
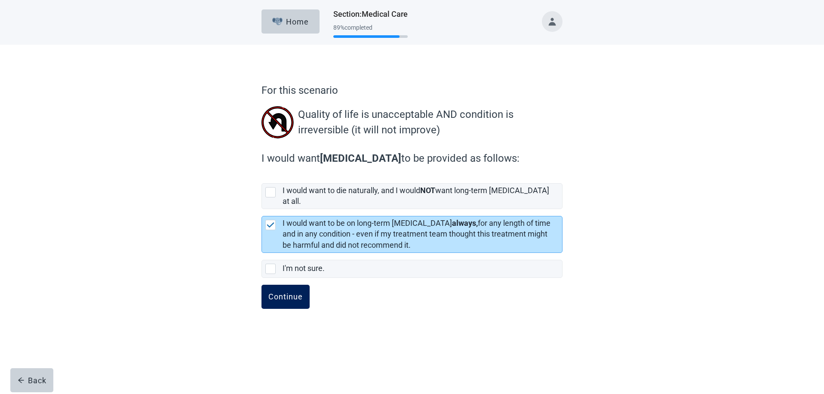
click at [277, 293] on div "Continue" at bounding box center [285, 297] width 34 height 9
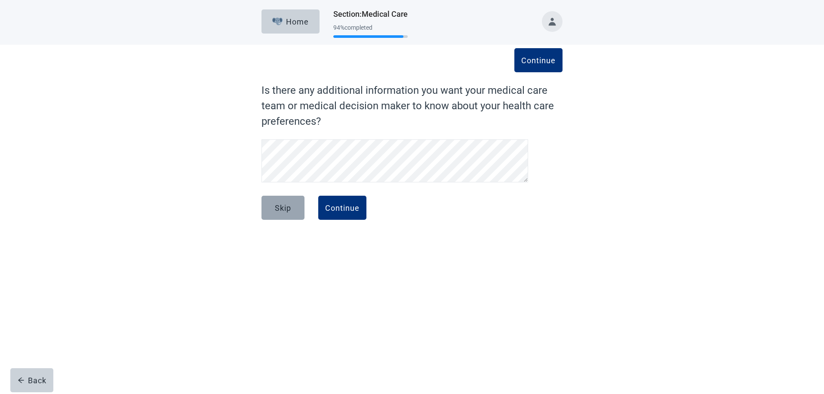
click at [289, 207] on div "Skip" at bounding box center [283, 208] width 16 height 9
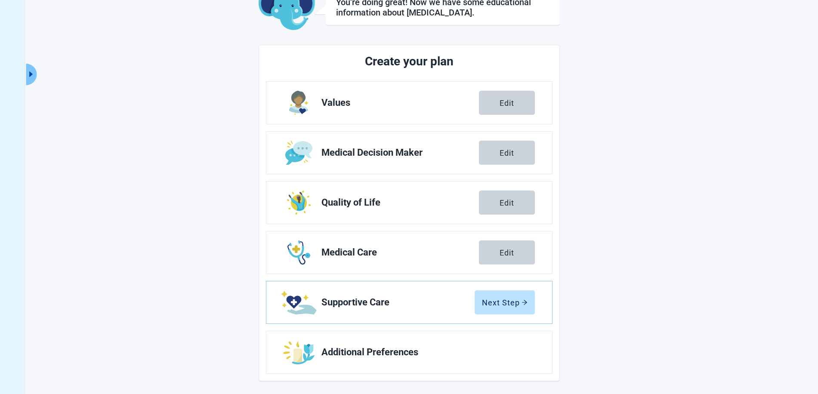
scroll to position [63, 0]
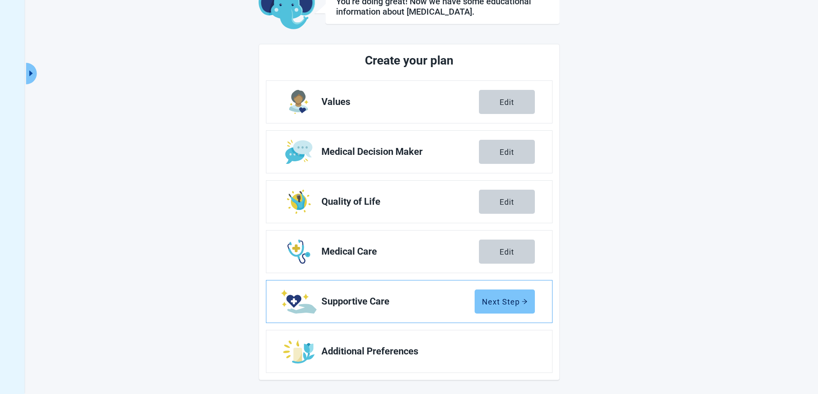
click at [515, 301] on div "Next Step" at bounding box center [505, 301] width 46 height 9
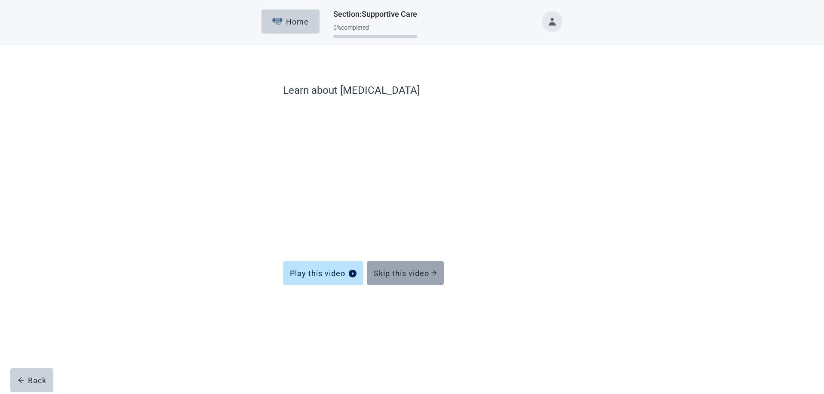
click at [407, 270] on div "Skip this video" at bounding box center [405, 273] width 63 height 9
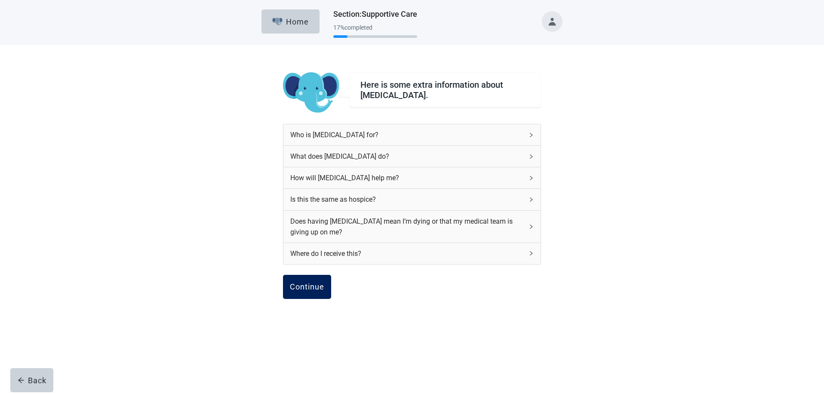
click at [301, 287] on div "Continue" at bounding box center [307, 287] width 34 height 9
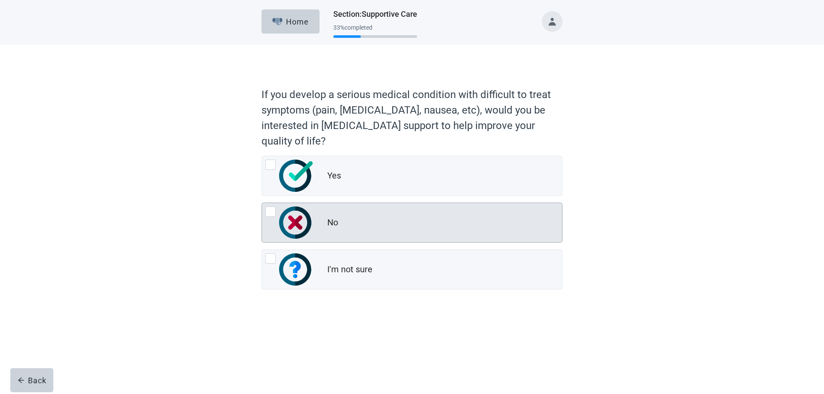
click at [272, 210] on div "No, radio button, not checked" at bounding box center [270, 212] width 10 height 10
click at [262, 203] on input "No" at bounding box center [262, 203] width 0 height 0
radio input "true"
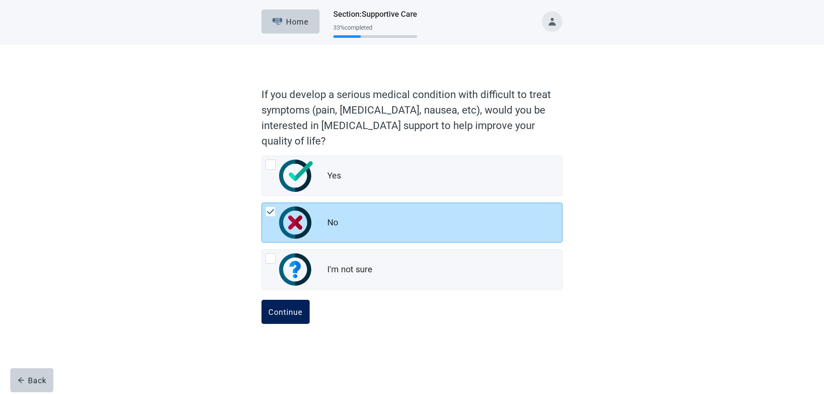
click at [292, 311] on div "Continue" at bounding box center [285, 312] width 34 height 9
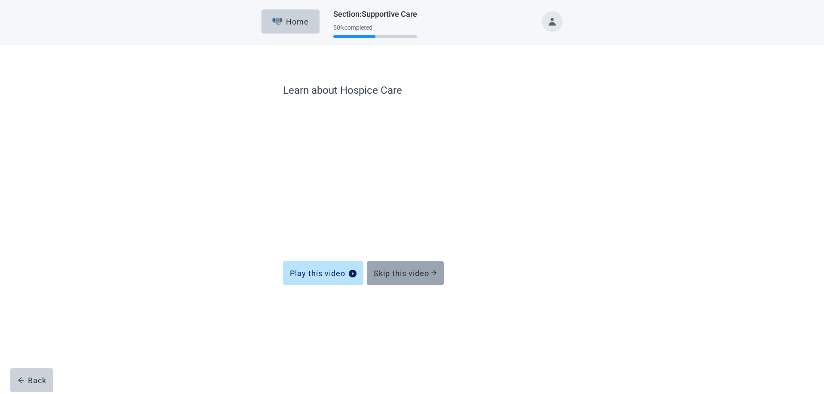
click at [414, 276] on div "Skip this video" at bounding box center [405, 273] width 63 height 9
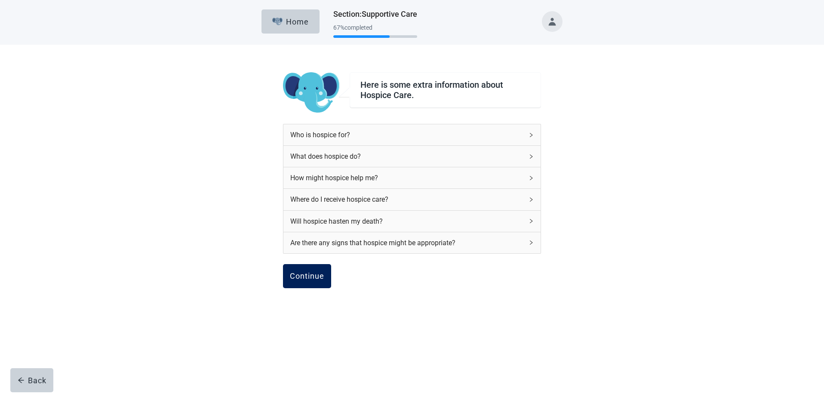
click at [303, 277] on div "Continue" at bounding box center [307, 276] width 34 height 9
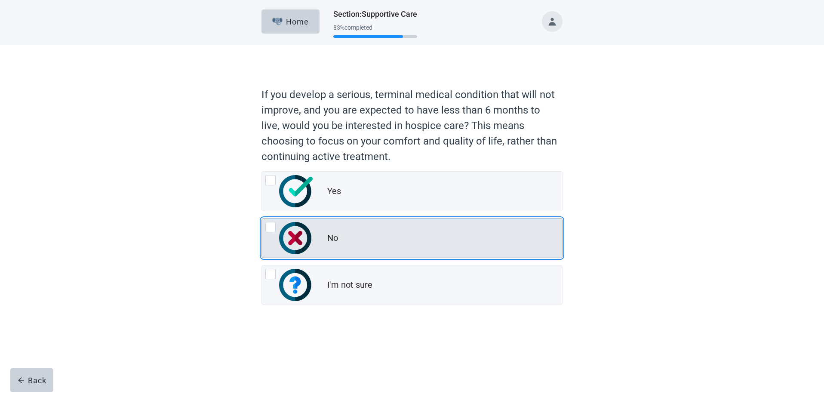
click at [272, 225] on div "No, radio button, not checked" at bounding box center [270, 227] width 10 height 10
click at [262, 219] on input "No" at bounding box center [262, 218] width 0 height 0
radio input "true"
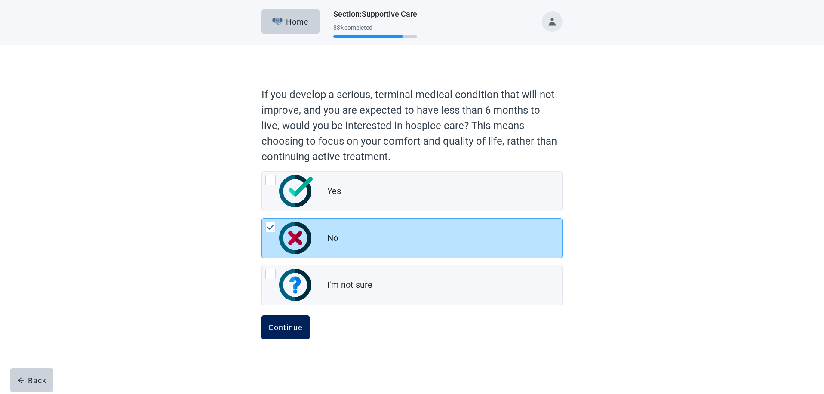
click at [291, 327] on div "Continue" at bounding box center [285, 327] width 34 height 9
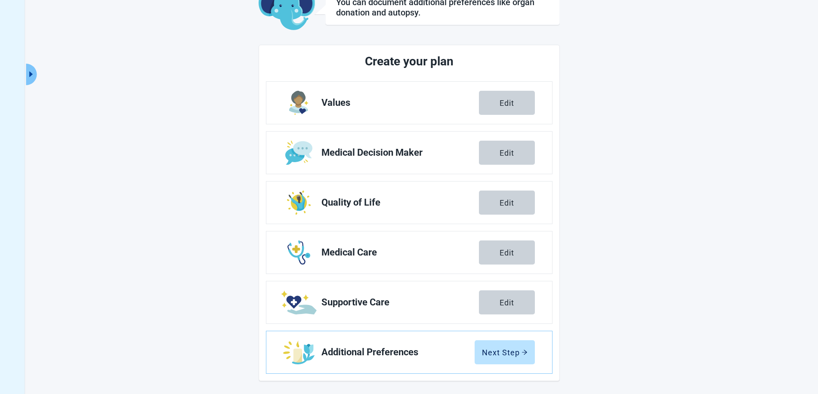
scroll to position [63, 0]
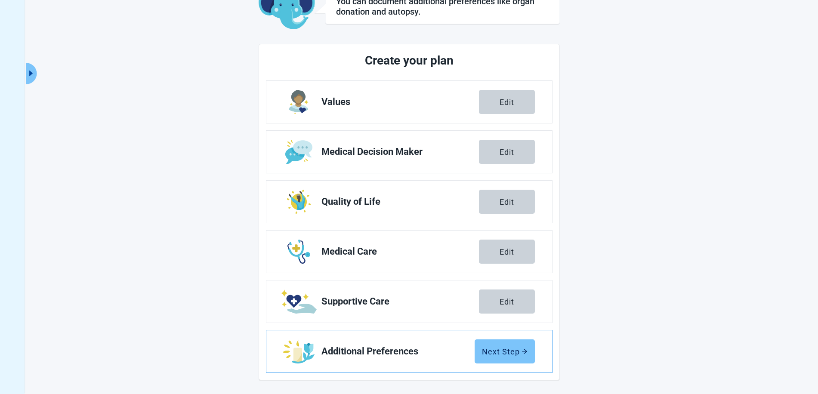
click at [511, 355] on div "Next Step" at bounding box center [505, 351] width 46 height 9
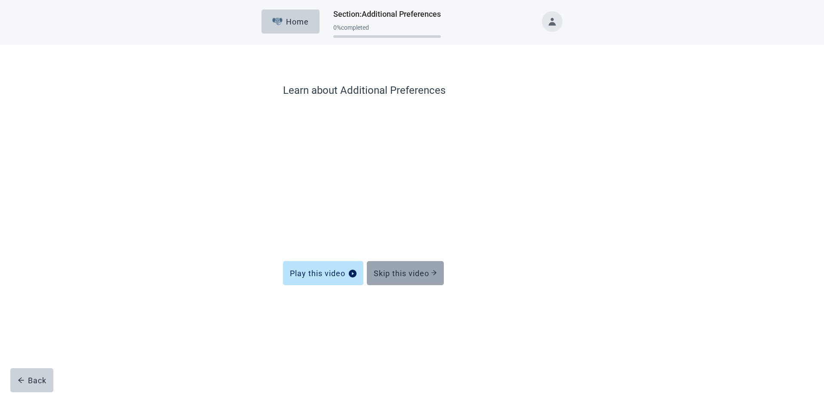
click at [412, 277] on div "Skip this video" at bounding box center [405, 273] width 63 height 9
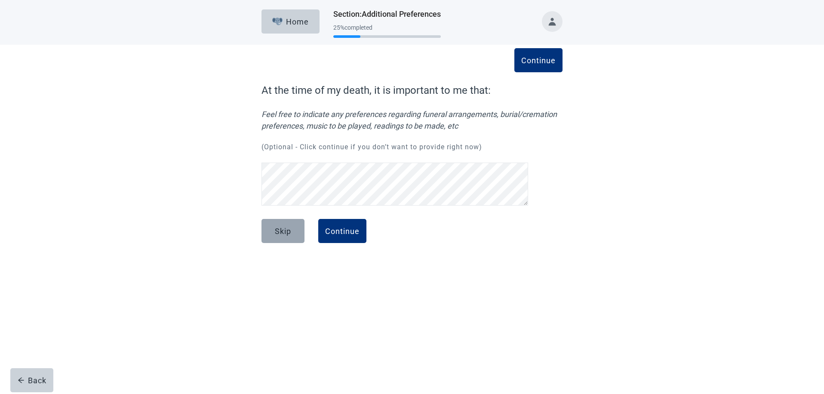
click at [295, 235] on button "Skip" at bounding box center [283, 231] width 43 height 24
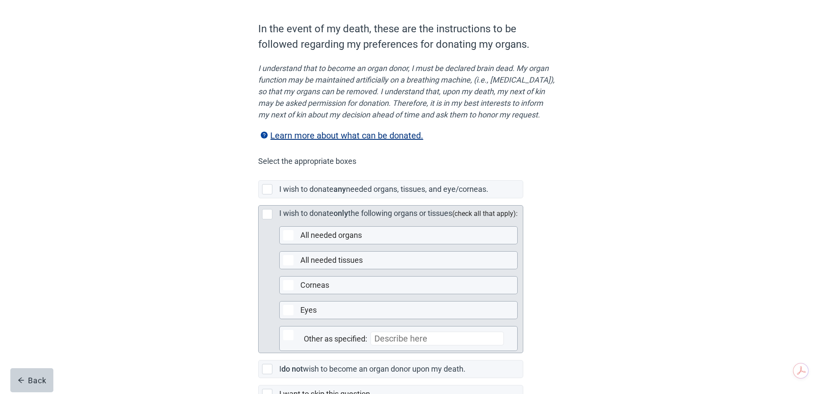
scroll to position [86, 0]
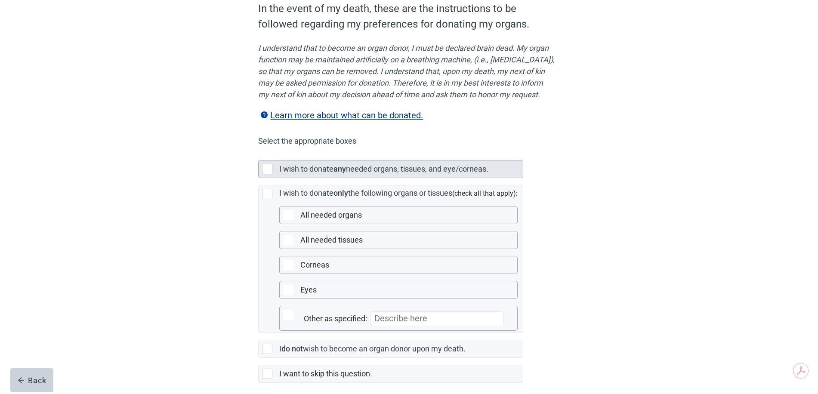
click at [269, 174] on div "Main content" at bounding box center [267, 169] width 10 height 10
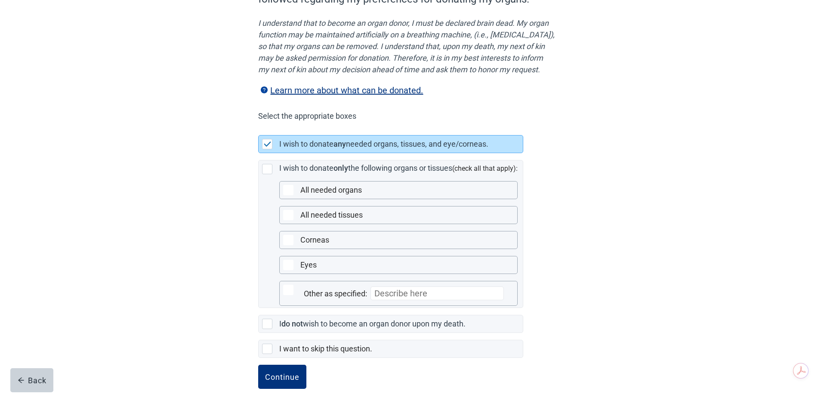
scroll to position [136, 0]
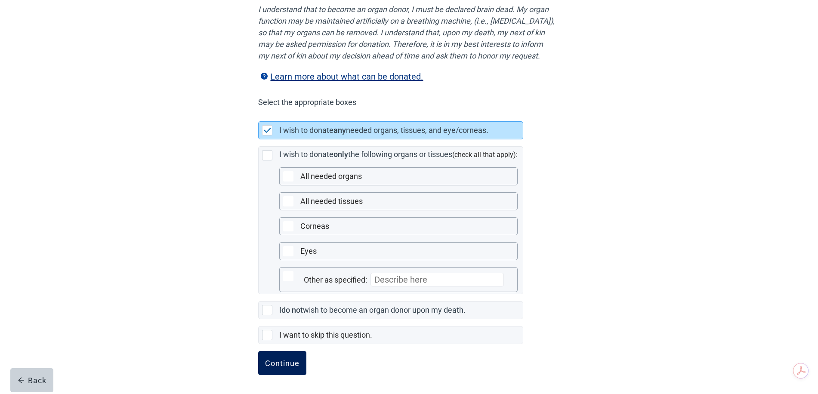
click at [283, 367] on div "Continue" at bounding box center [282, 363] width 34 height 9
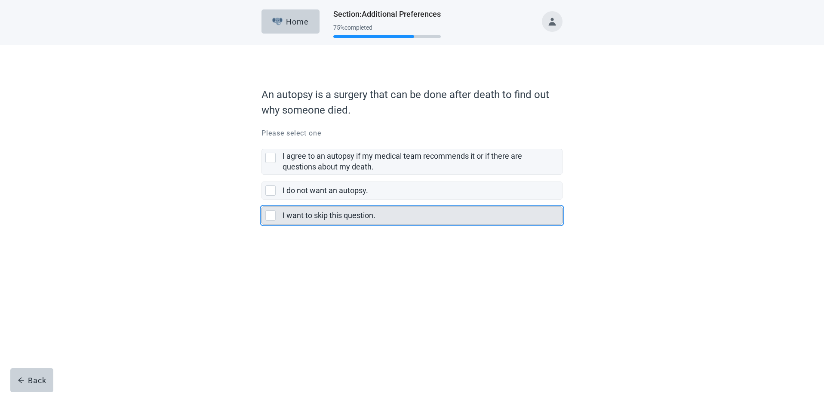
drag, startPoint x: 269, startPoint y: 214, endPoint x: 268, endPoint y: 219, distance: 4.8
click at [269, 215] on div "I want to skip this question., checkbox, not selected" at bounding box center [270, 215] width 10 height 10
click at [262, 200] on input "I want to skip this question." at bounding box center [262, 200] width 0 height 0
checkbox input "true"
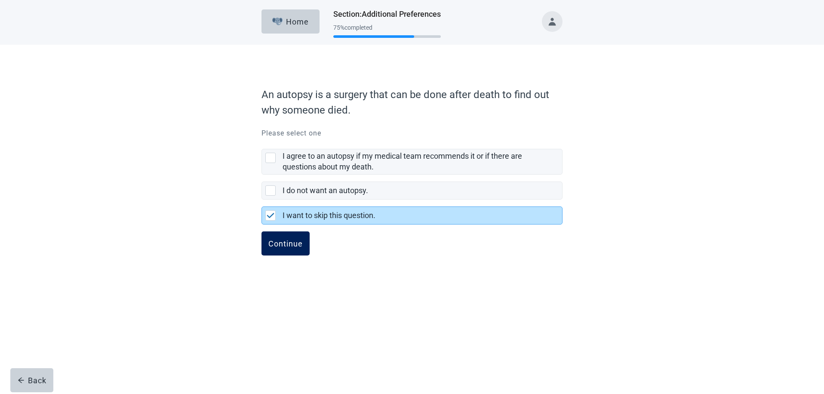
click at [284, 248] on div "Continue" at bounding box center [285, 243] width 34 height 9
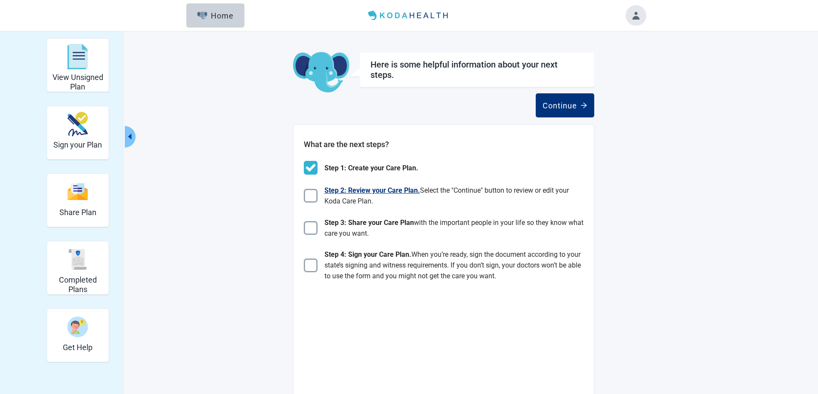
click at [310, 194] on img "Main content" at bounding box center [311, 196] width 14 height 14
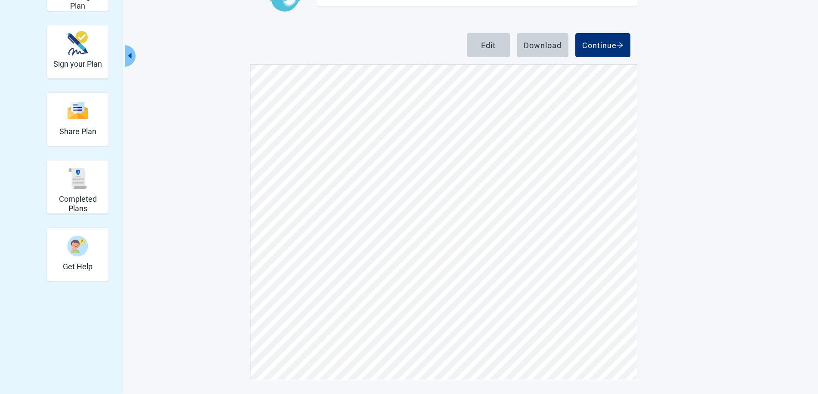
scroll to position [7342, 0]
click at [406, 26] on div "Below is a copy of your unsigned plan. Click Edit to update your preferences. C…" at bounding box center [443, 175] width 387 height 409
click at [697, 96] on div "View Unsigned Plan Sign your Plan Share Plan Completed Plans Get Help Below is …" at bounding box center [409, 173] width 818 height 444
click at [615, 46] on div "Continue" at bounding box center [602, 45] width 41 height 9
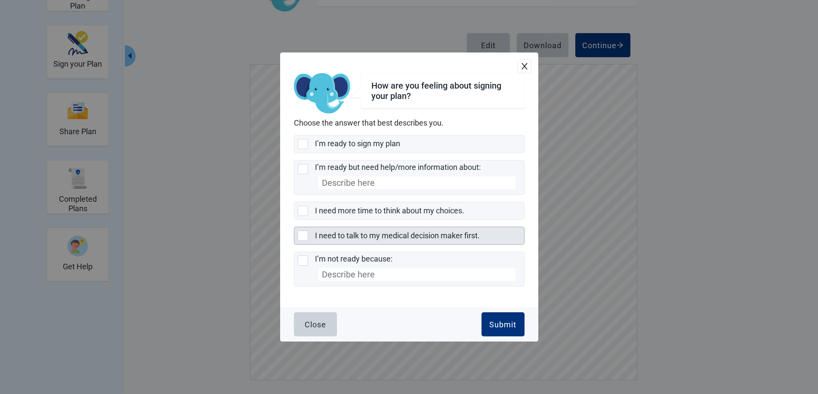
click at [302, 235] on div "I need to talk to my medical decision maker first., checkbox, not selected" at bounding box center [303, 236] width 10 height 10
click at [294, 227] on input "I need to talk to my medical decision maker first." at bounding box center [294, 227] width 0 height 0
checkbox input "true"
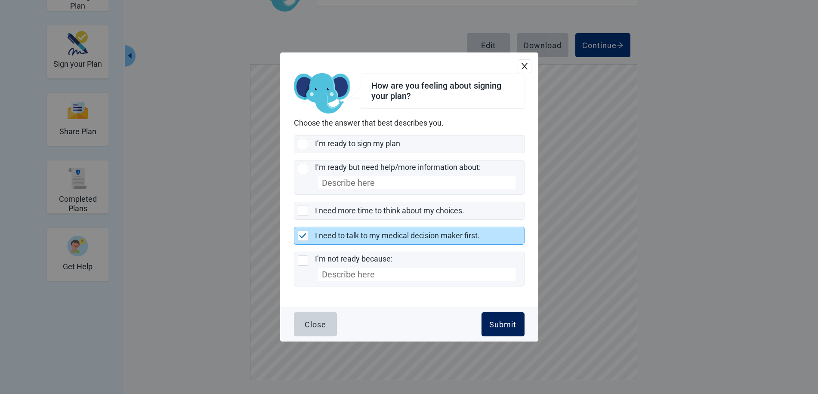
click at [494, 324] on div "Submit" at bounding box center [502, 324] width 27 height 9
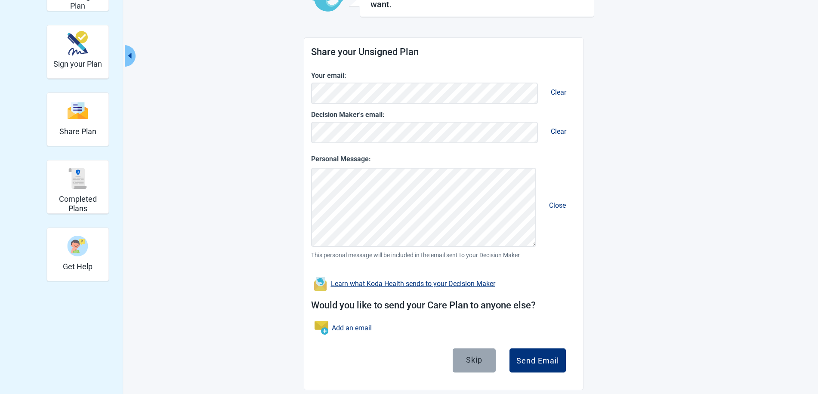
click at [473, 358] on div "Skip" at bounding box center [474, 360] width 16 height 9
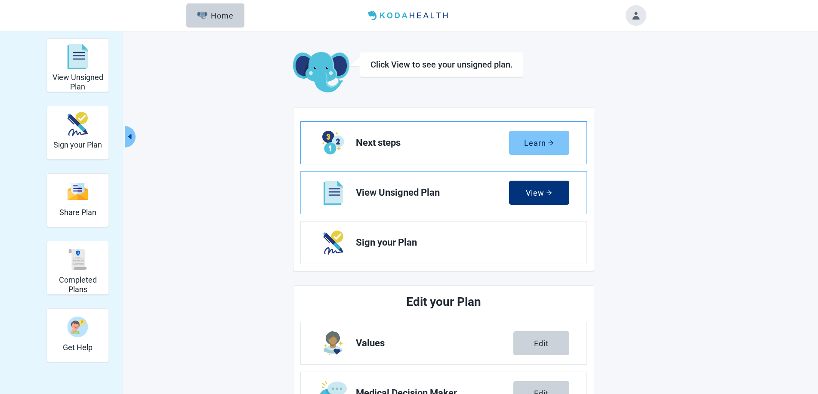
click at [541, 143] on div "Learn" at bounding box center [539, 143] width 30 height 9
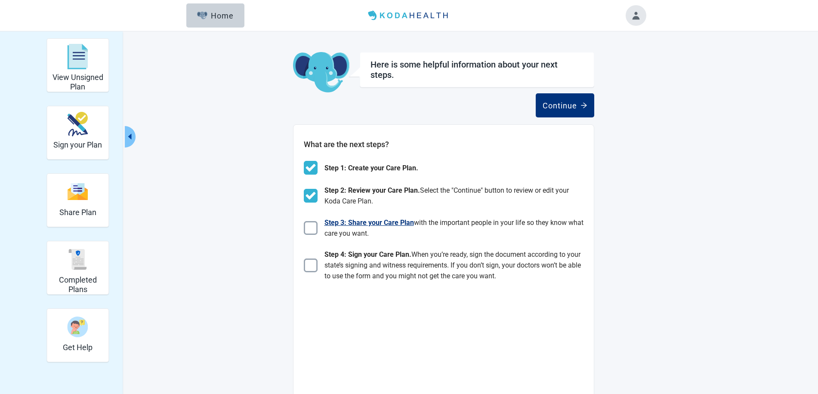
click at [311, 224] on img "Main content" at bounding box center [311, 228] width 14 height 14
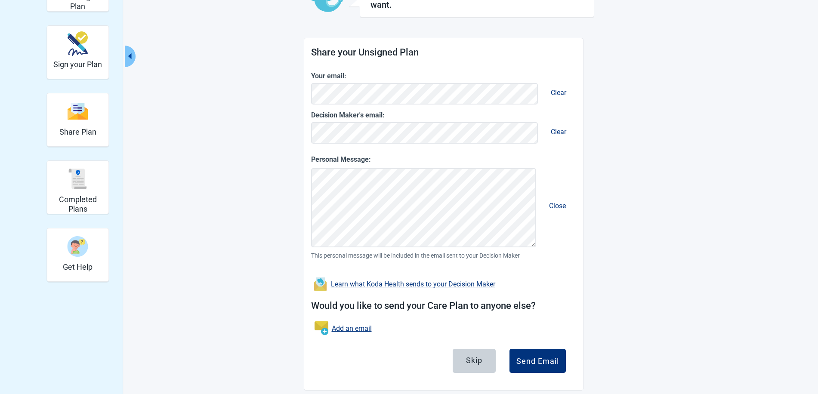
scroll to position [91, 0]
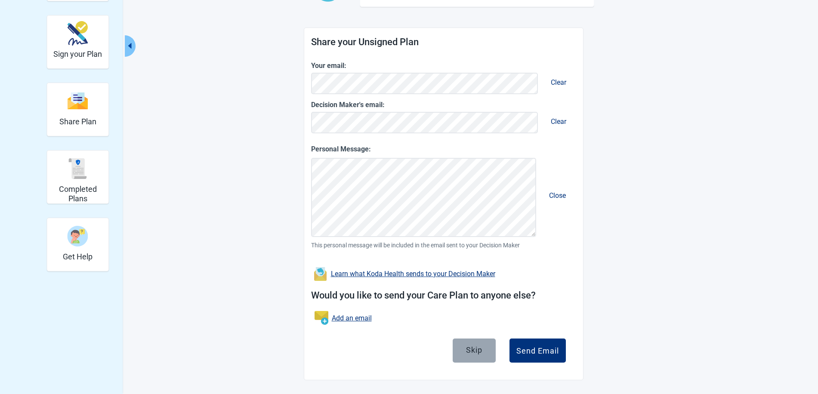
click at [475, 350] on div "Skip" at bounding box center [474, 350] width 16 height 9
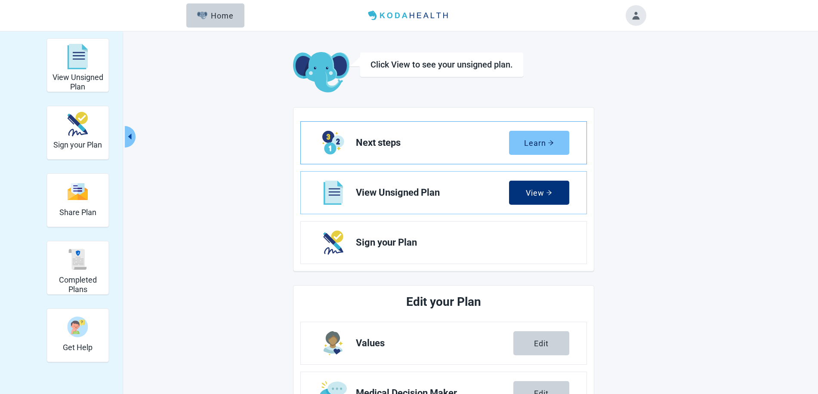
click at [551, 140] on icon "arrow-right" at bounding box center [551, 143] width 6 height 6
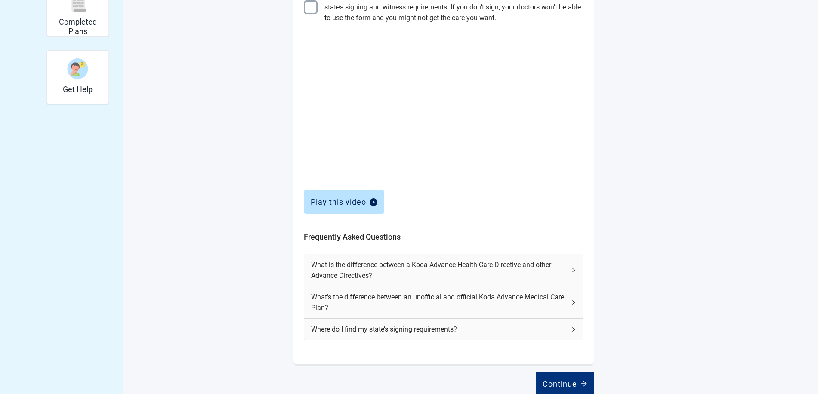
scroll to position [274, 0]
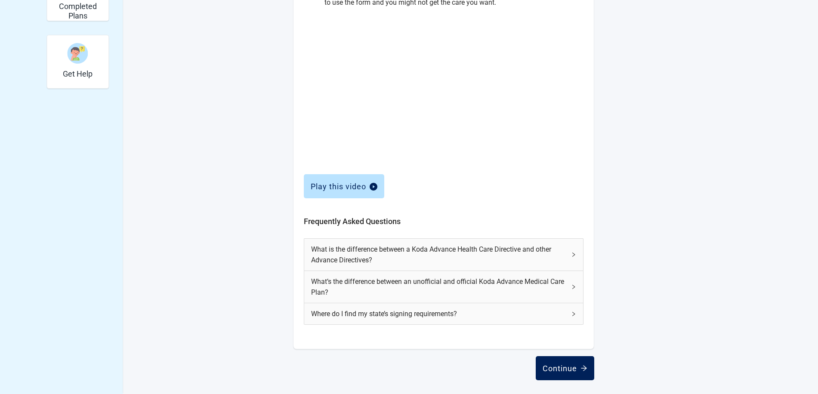
click at [575, 373] on div "Continue" at bounding box center [565, 368] width 45 height 9
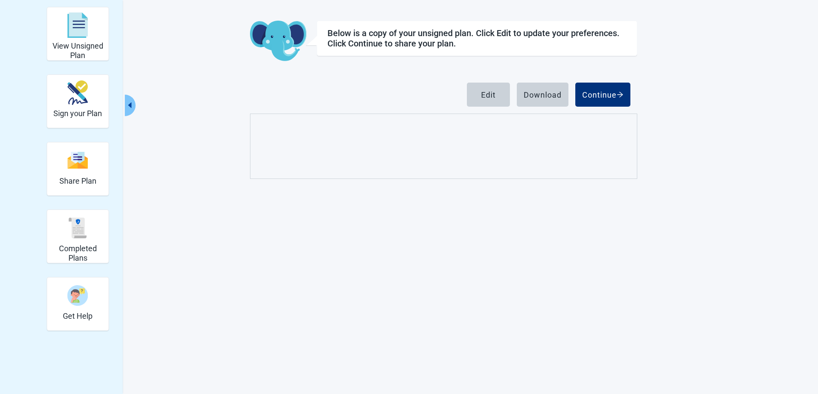
scroll to position [81, 0]
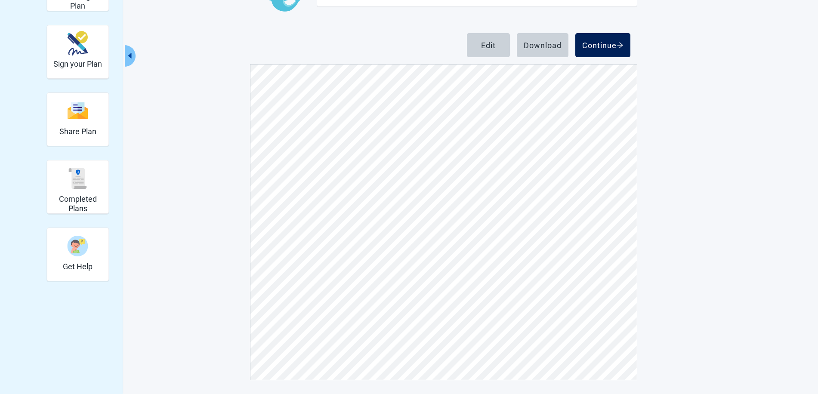
click at [599, 43] on div "Continue" at bounding box center [602, 45] width 41 height 9
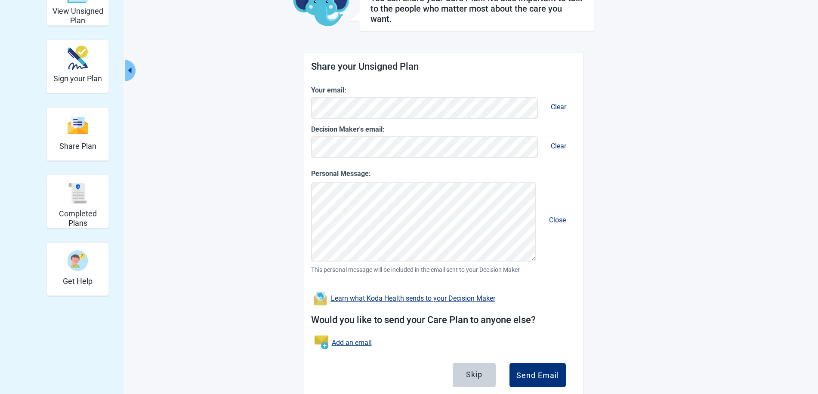
scroll to position [91, 0]
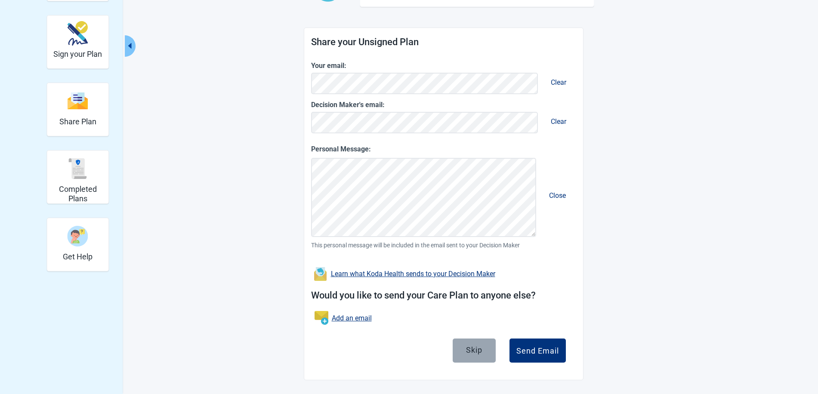
click at [474, 353] on div "Skip" at bounding box center [474, 350] width 16 height 9
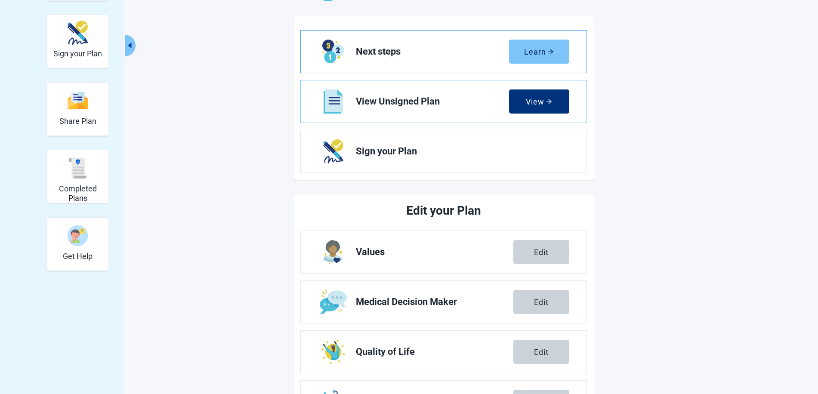
click at [544, 50] on div "Learn" at bounding box center [539, 51] width 30 height 9
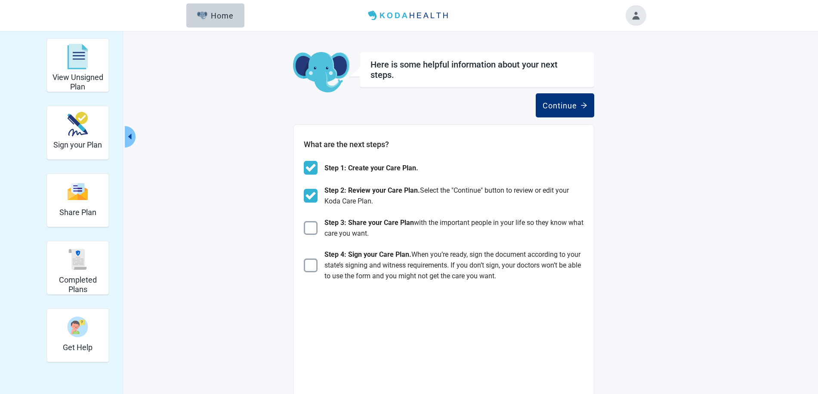
click at [637, 16] on button "Toggle account menu" at bounding box center [636, 15] width 21 height 21
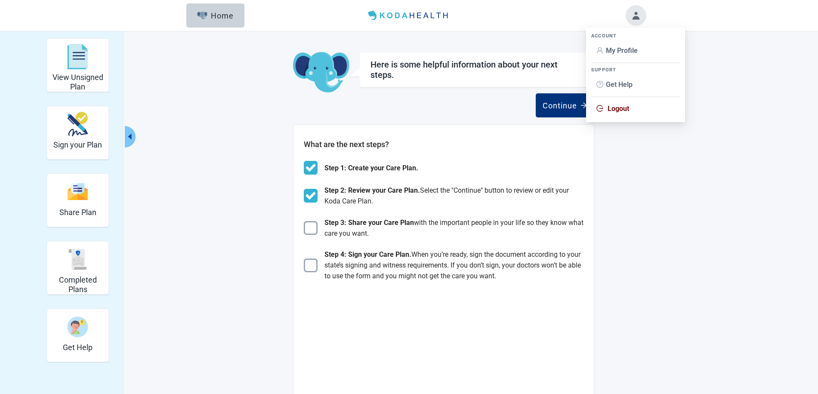
click at [613, 110] on span "Logout" at bounding box center [619, 109] width 22 height 8
